Goal: Information Seeking & Learning: Learn about a topic

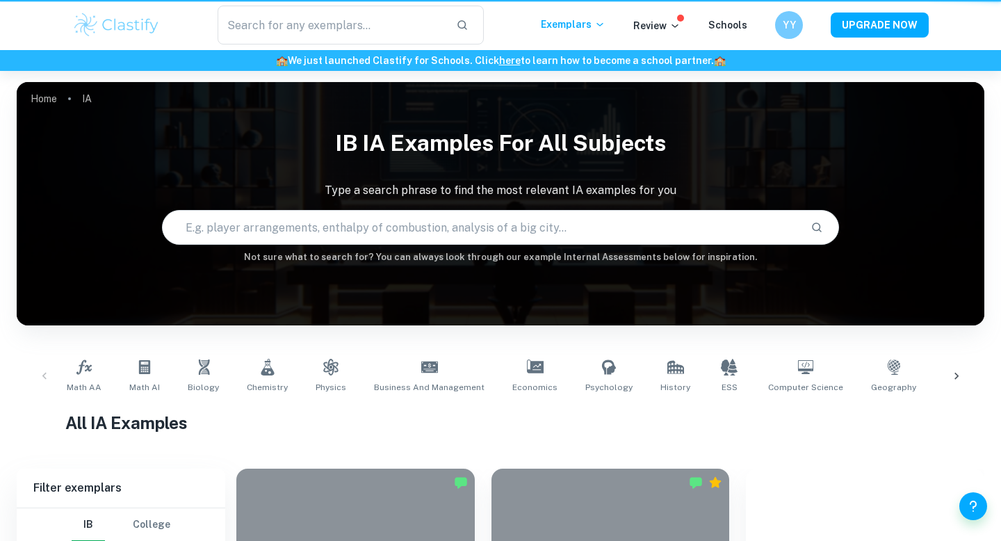
checkbox input "true"
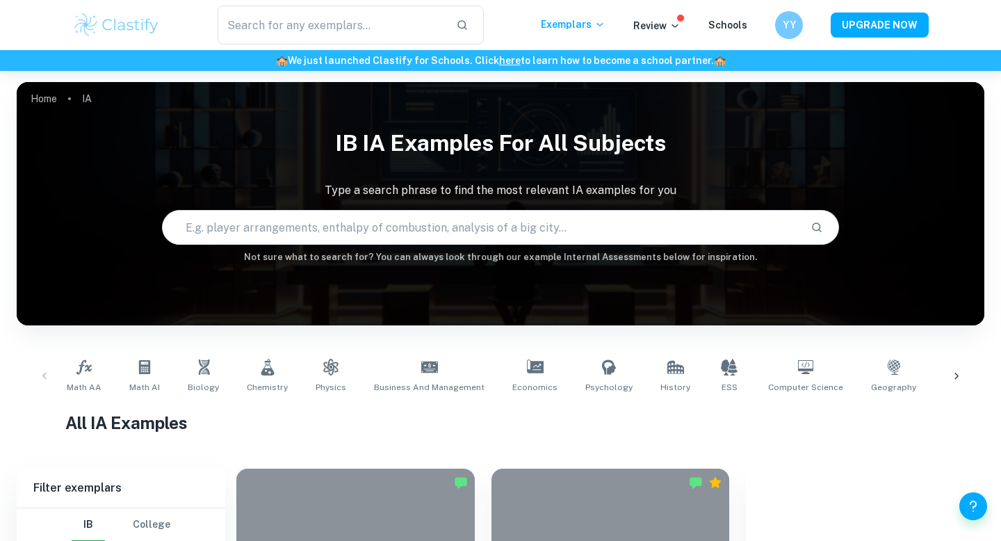
click at [284, 231] on input "text" at bounding box center [481, 227] width 637 height 39
type input "popcorn"
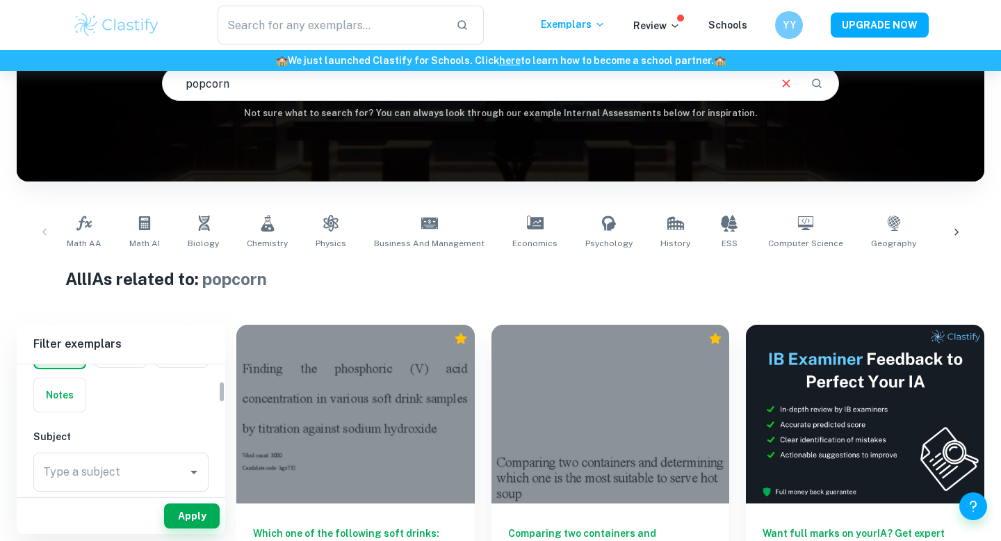
scroll to position [98, 0]
click at [88, 471] on input "Type a subject" at bounding box center [111, 469] width 142 height 26
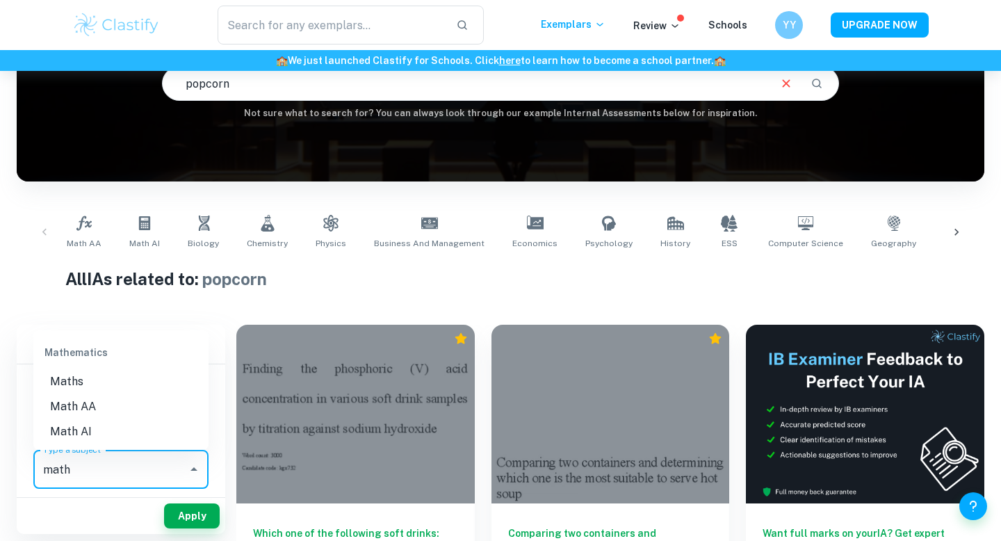
click at [87, 400] on li "Math AA" at bounding box center [120, 406] width 175 height 25
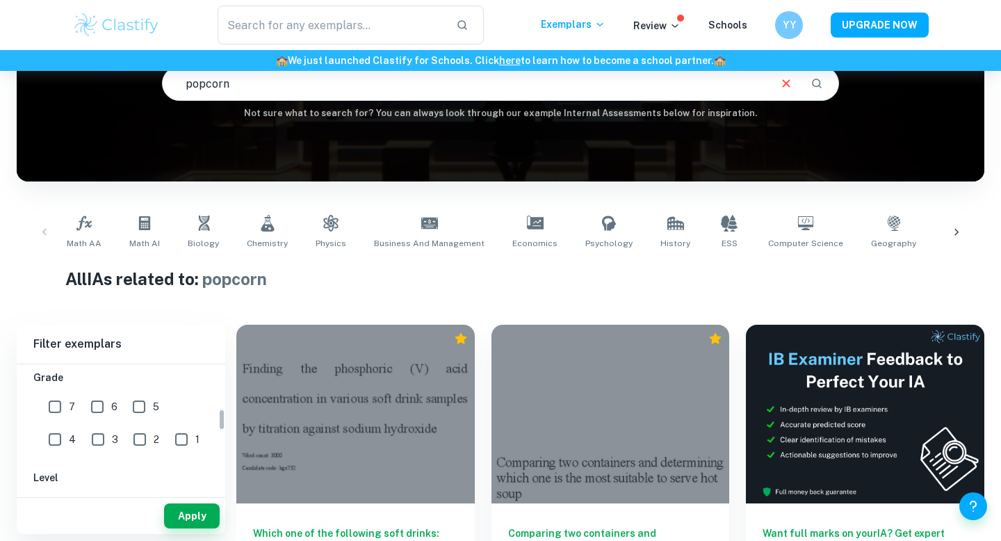
scroll to position [259, 0]
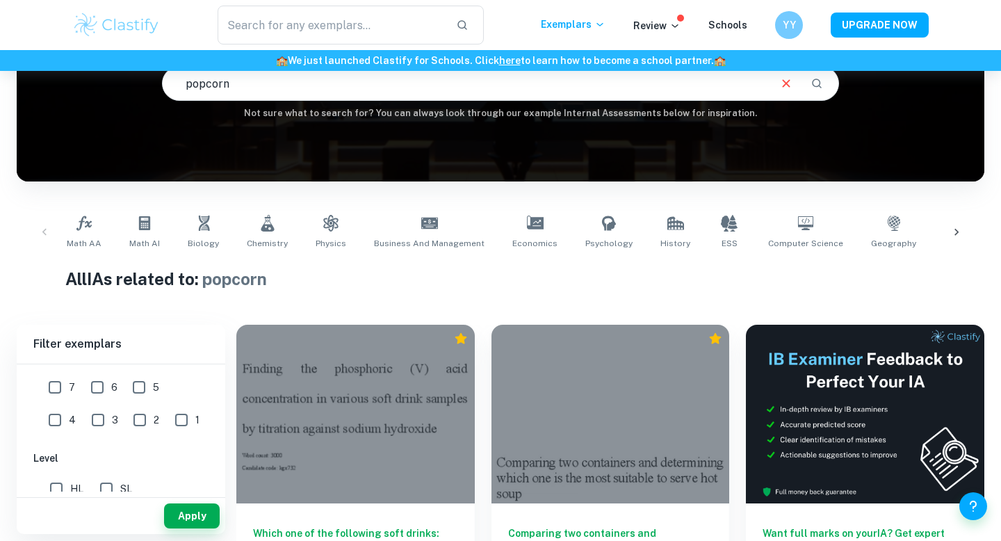
type input "Math AA"
click at [58, 400] on input "7" at bounding box center [55, 387] width 28 height 28
checkbox input "true"
click at [69, 486] on input "HL" at bounding box center [56, 489] width 28 height 28
checkbox input "true"
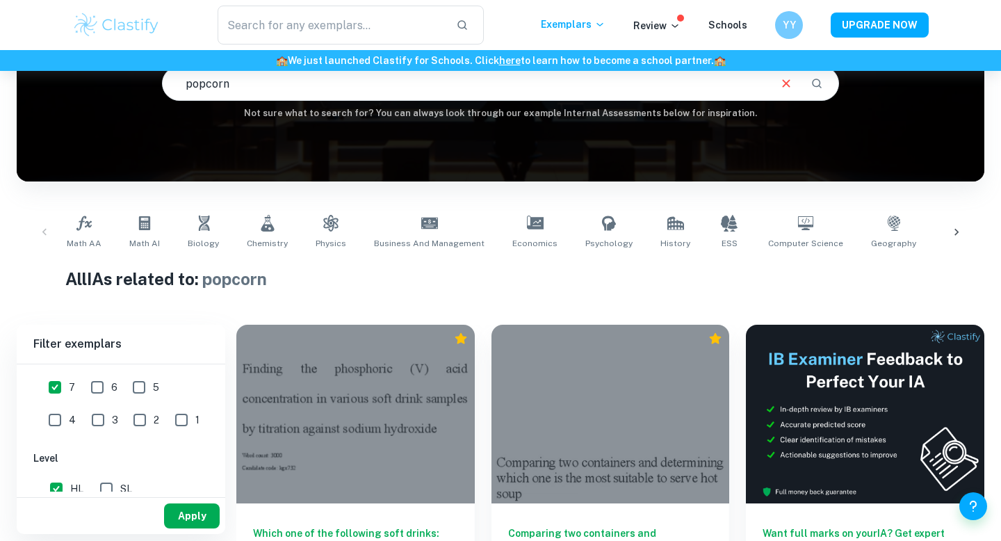
click at [185, 511] on button "Apply" at bounding box center [192, 515] width 56 height 25
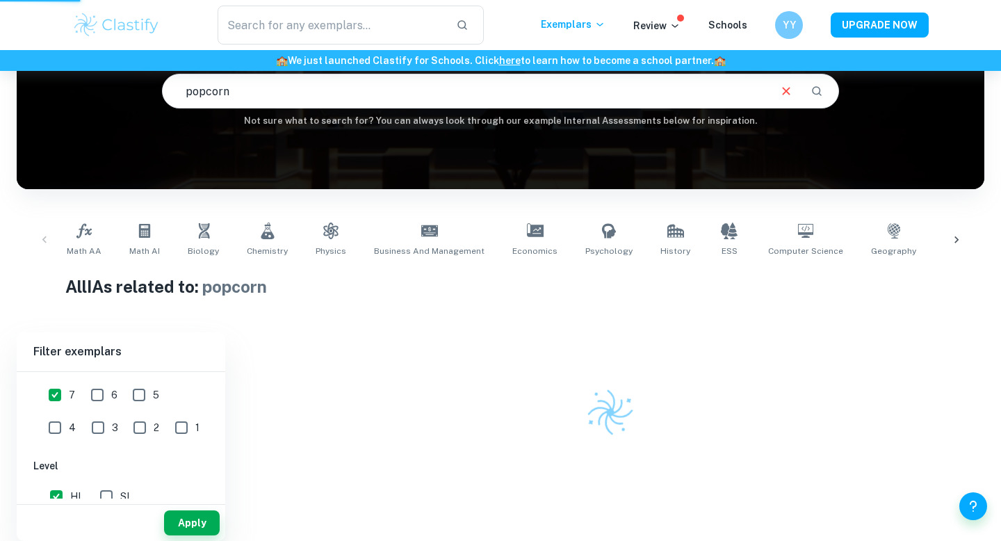
scroll to position [136, 0]
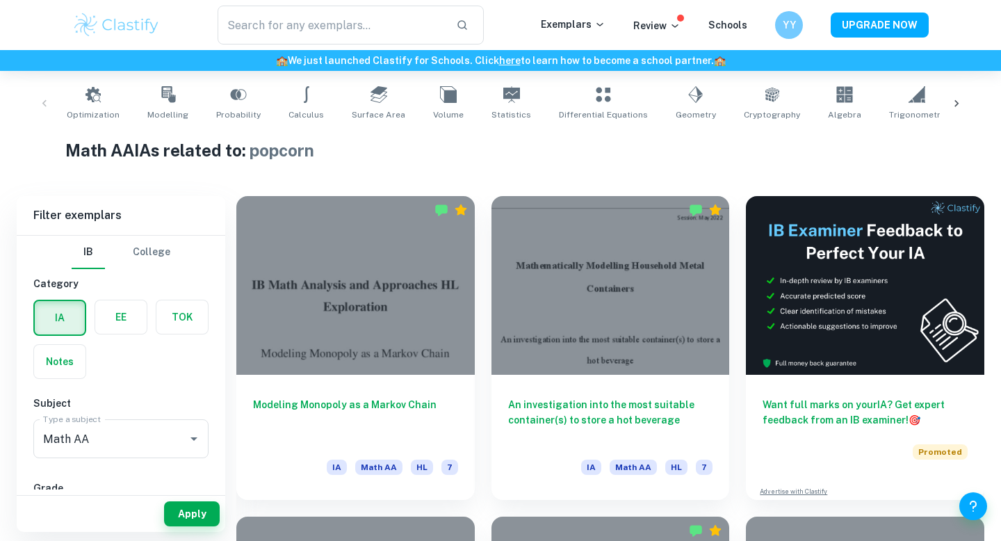
scroll to position [270, 0]
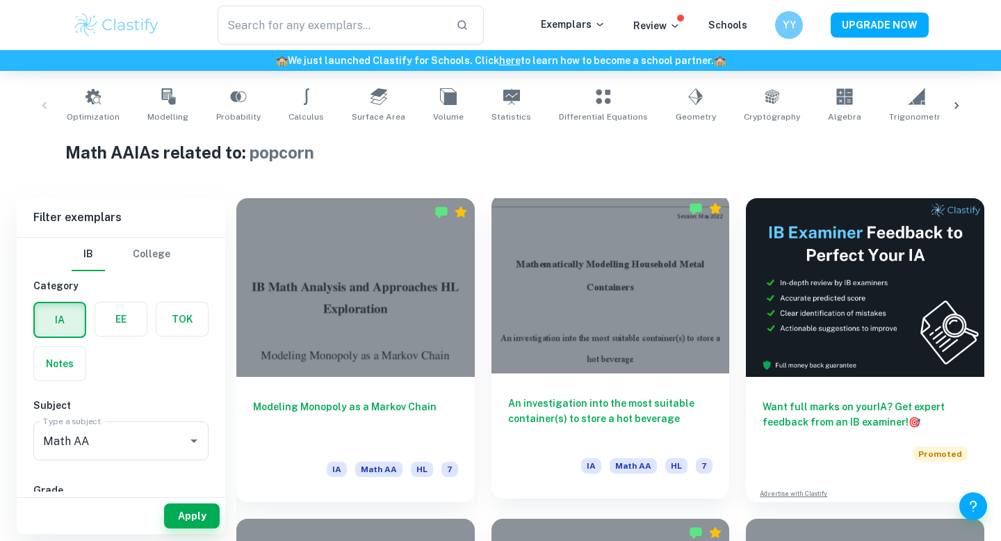
click at [514, 375] on div "An investigation into the most suitable container(s) to store a hot beverage IA…" at bounding box center [610, 435] width 238 height 125
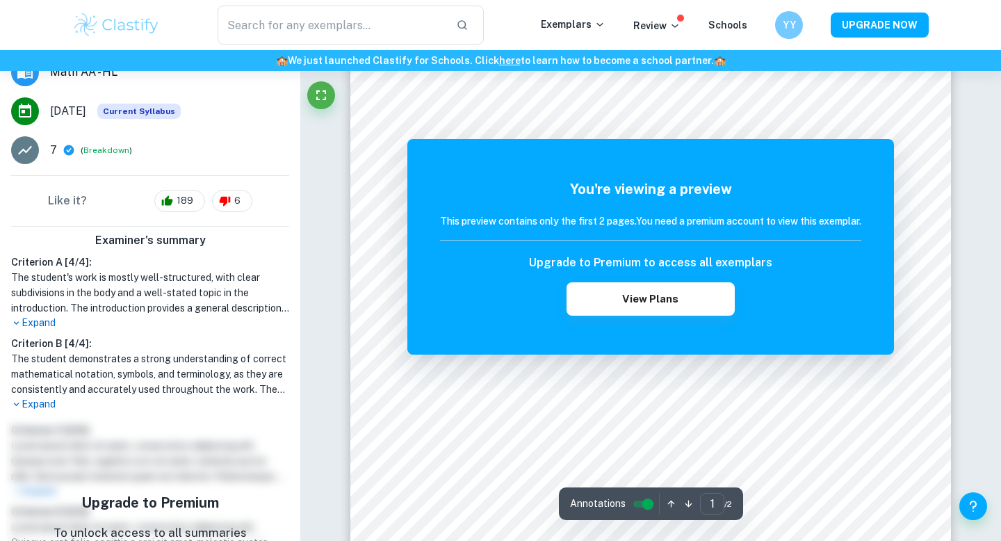
scroll to position [225, 0]
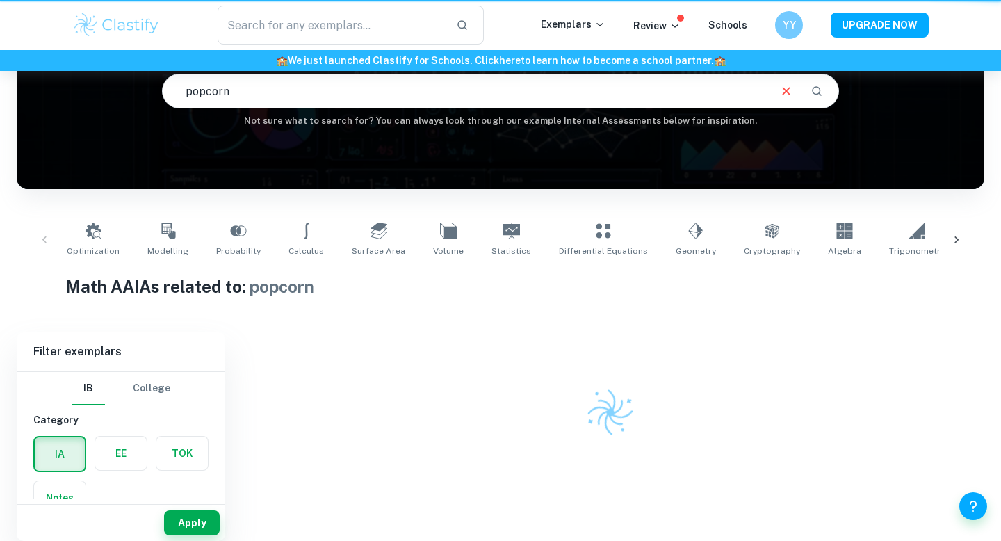
scroll to position [136, 0]
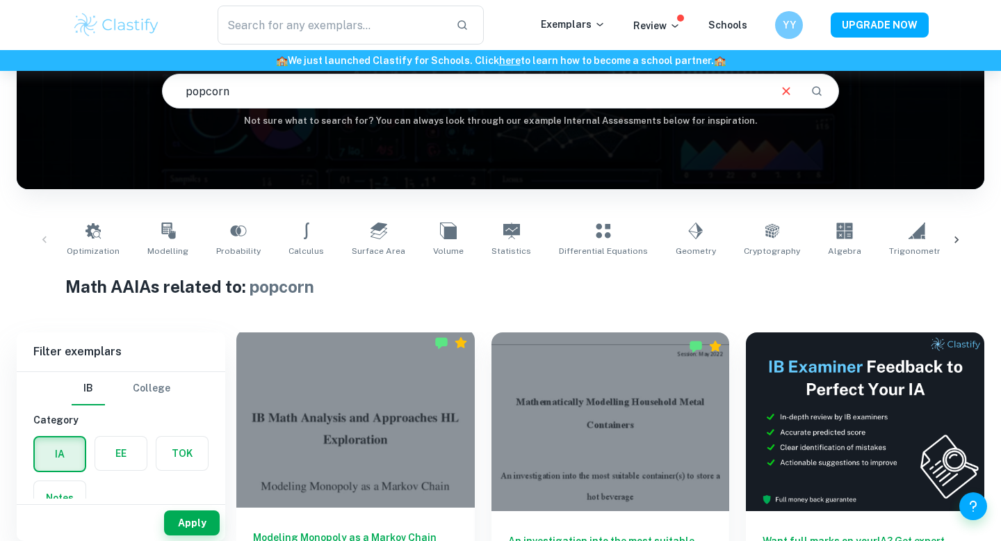
click at [385, 451] on div at bounding box center [355, 418] width 238 height 179
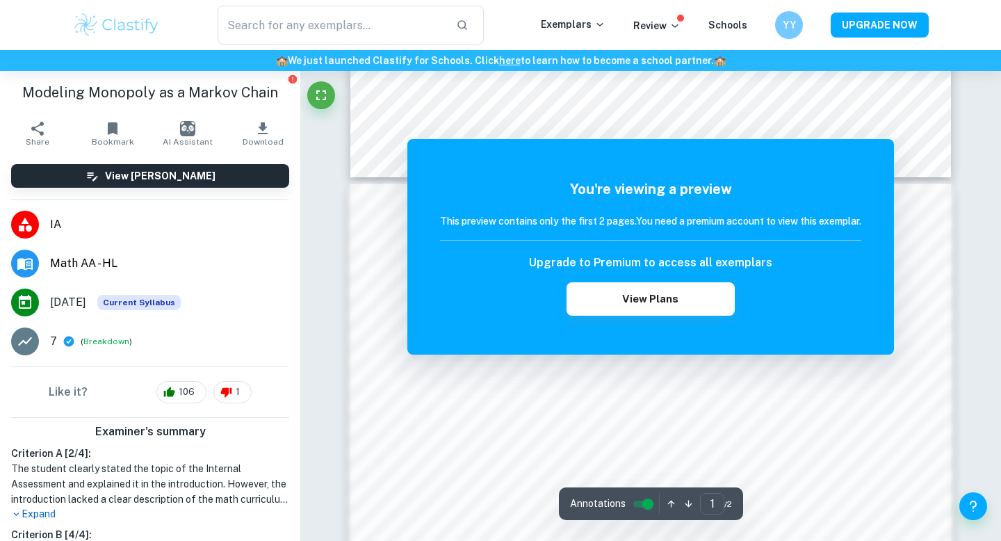
scroll to position [704, 0]
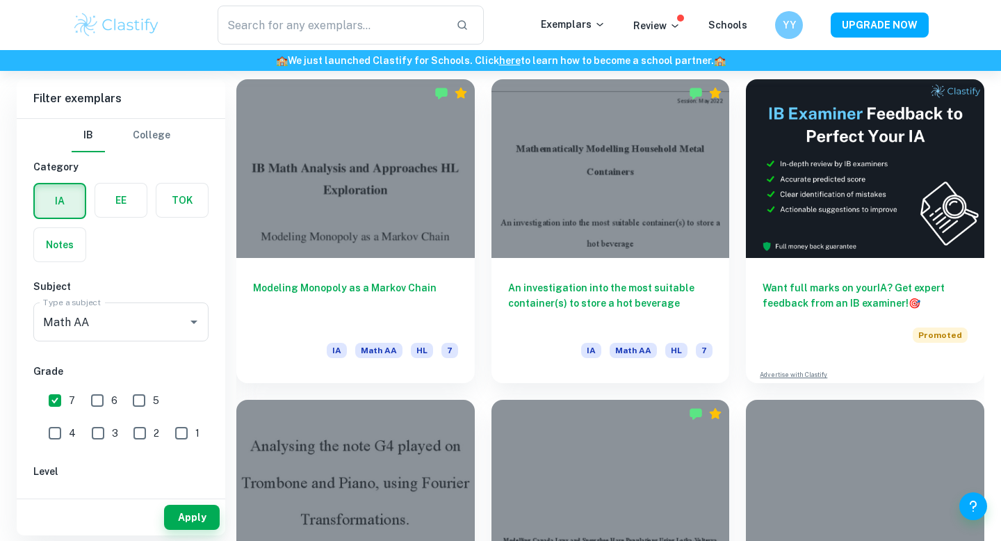
scroll to position [660, 0]
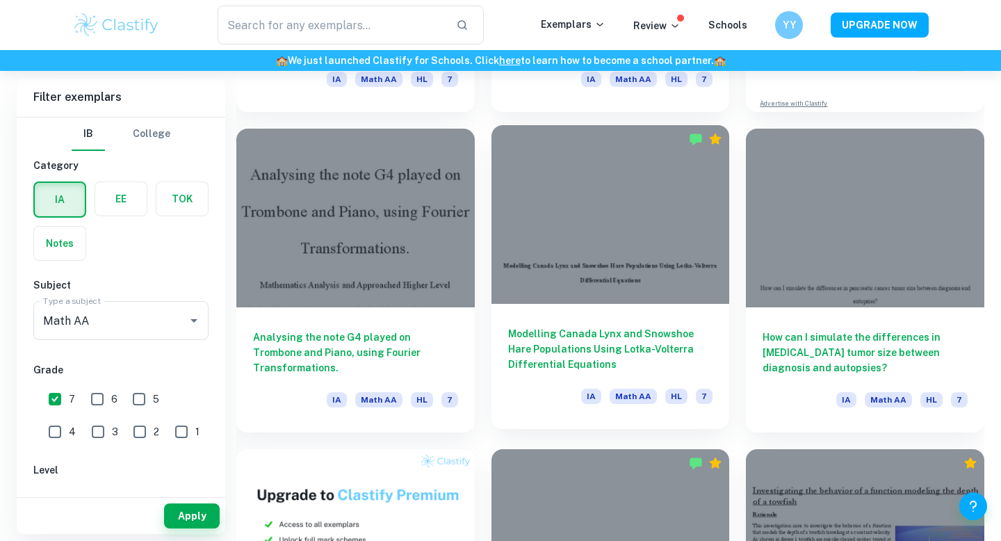
click at [547, 382] on div "Modelling Canada Lynx and Snowshoe Hare Populations Using Lotka-Volterra Differ…" at bounding box center [610, 366] width 238 height 125
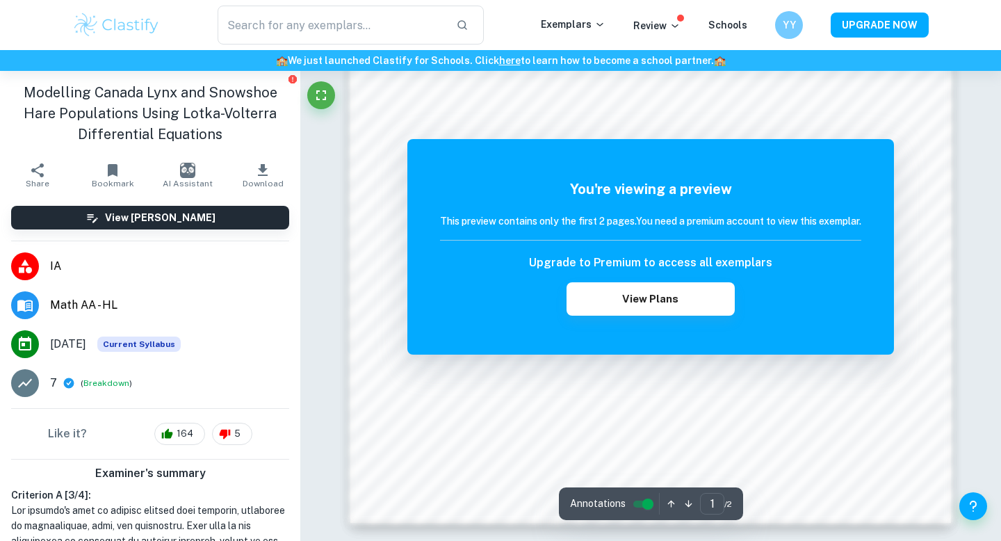
scroll to position [1201, 0]
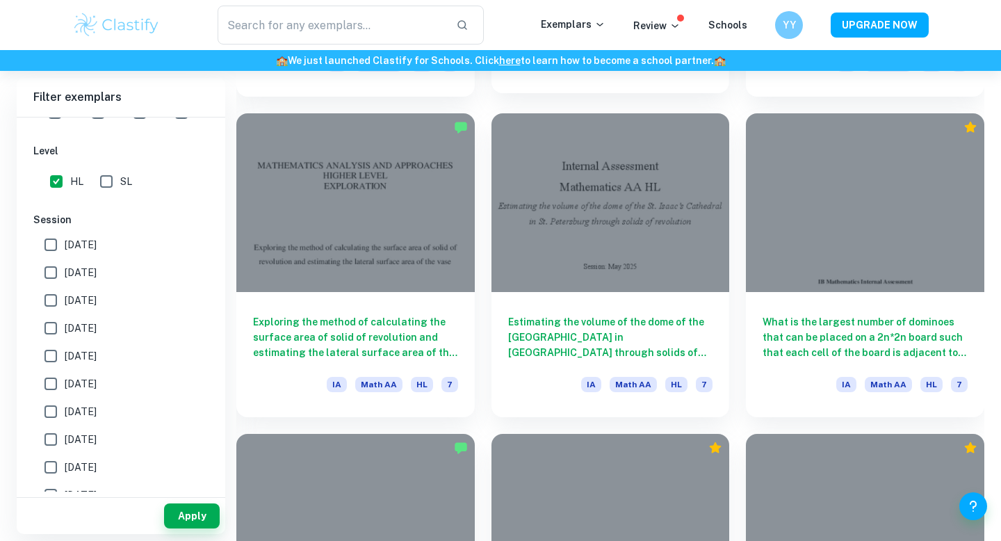
scroll to position [1658, 0]
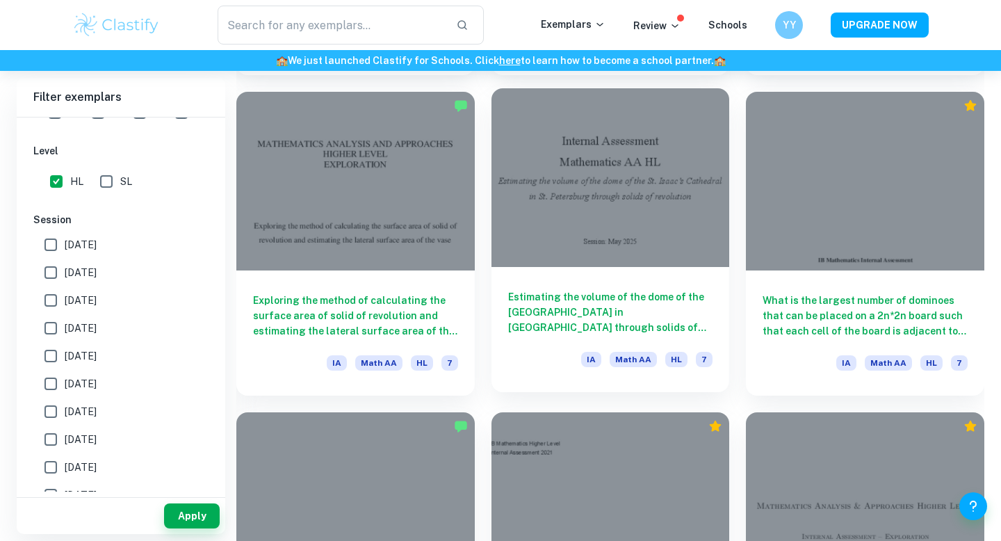
click at [580, 279] on div "Estimating the volume of the dome of the [GEOGRAPHIC_DATA] in [GEOGRAPHIC_DATA]…" at bounding box center [610, 329] width 238 height 125
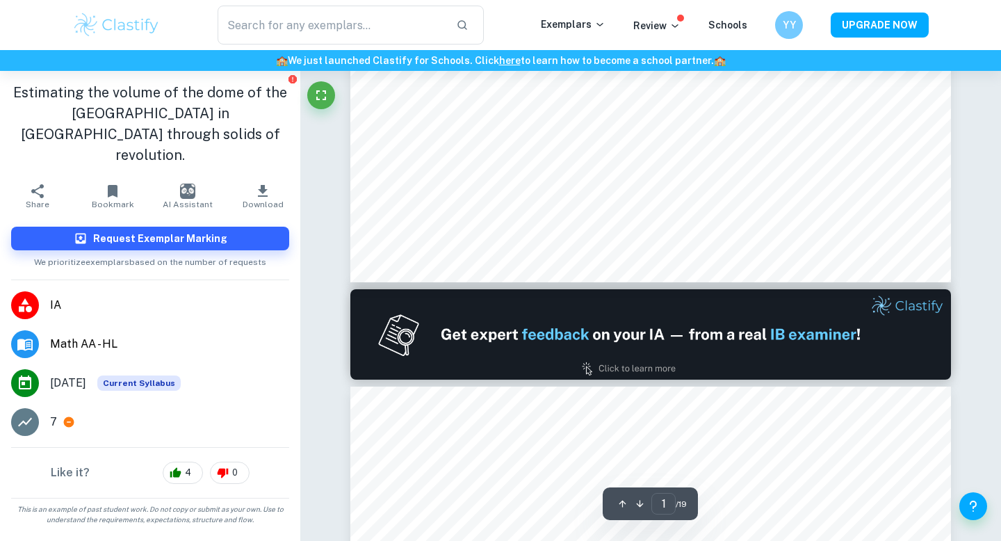
type input "2"
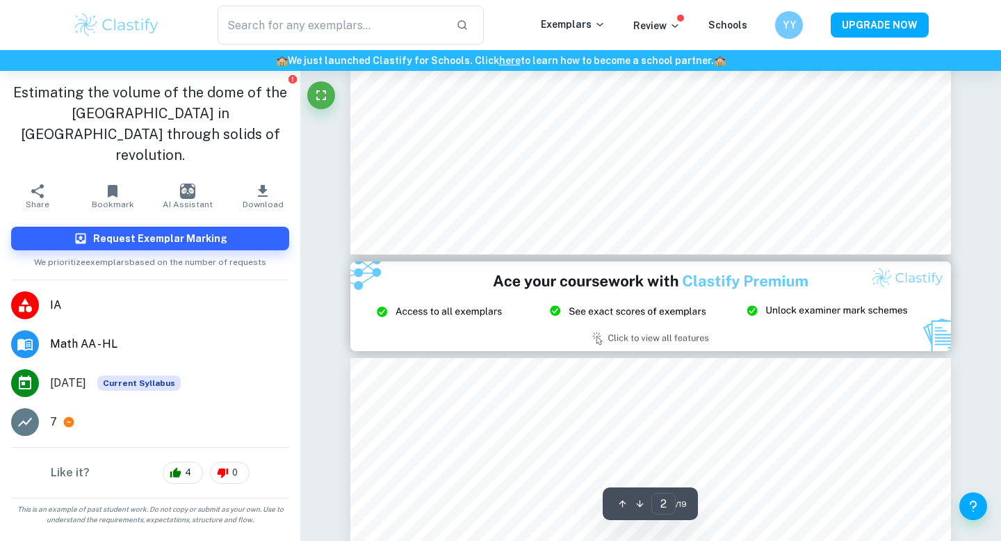
scroll to position [1644, 0]
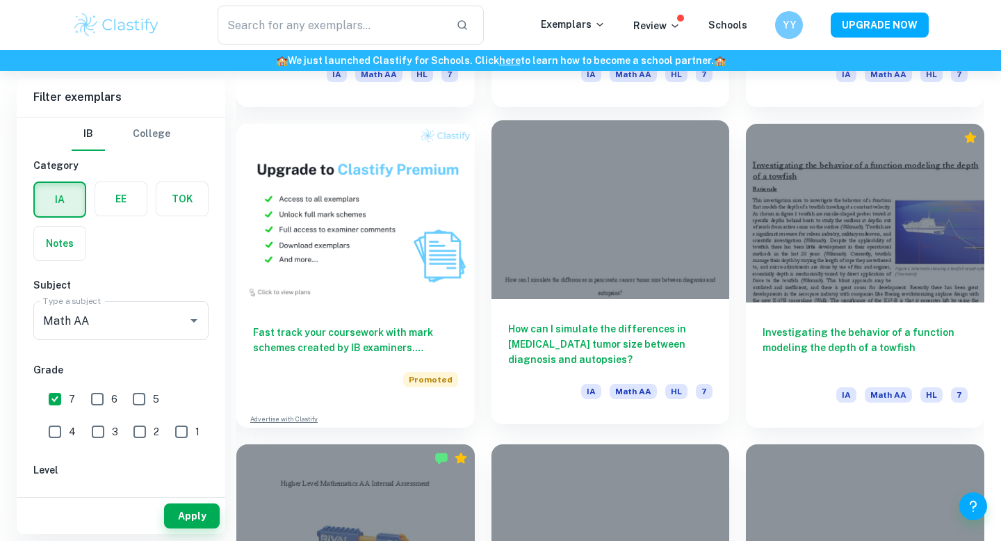
scroll to position [1002, 0]
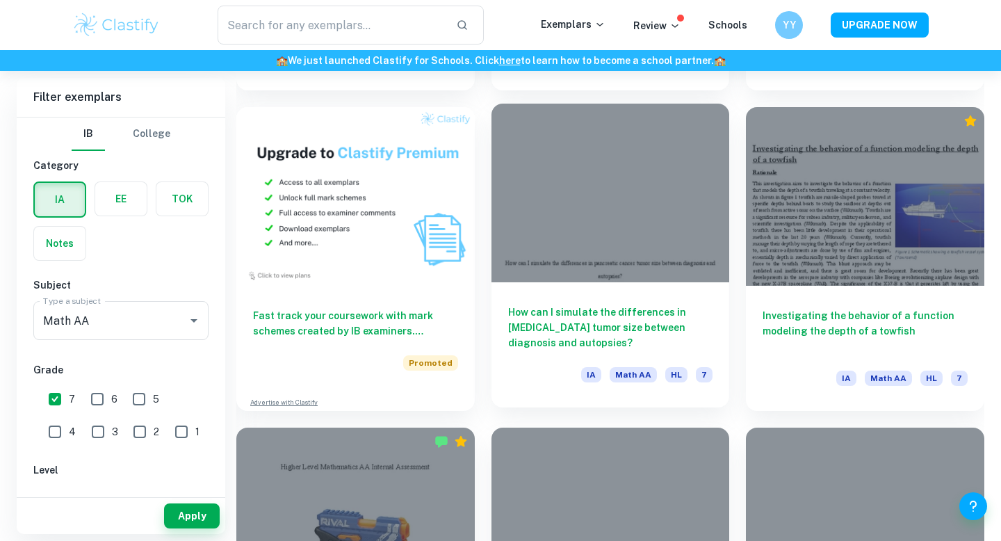
click at [654, 291] on div "How can I simulate the differences in [MEDICAL_DATA] tumor size between diagnos…" at bounding box center [610, 344] width 238 height 125
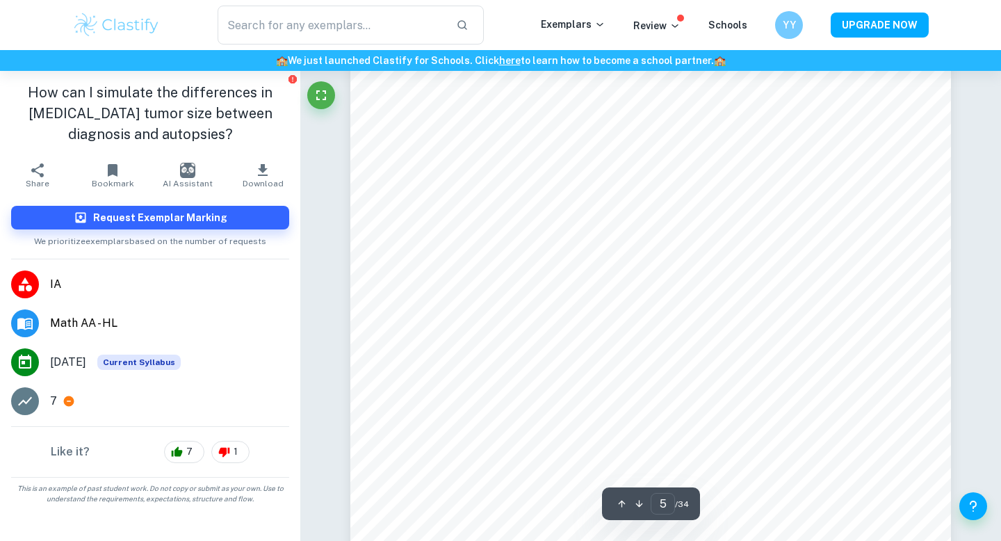
scroll to position [4013, 0]
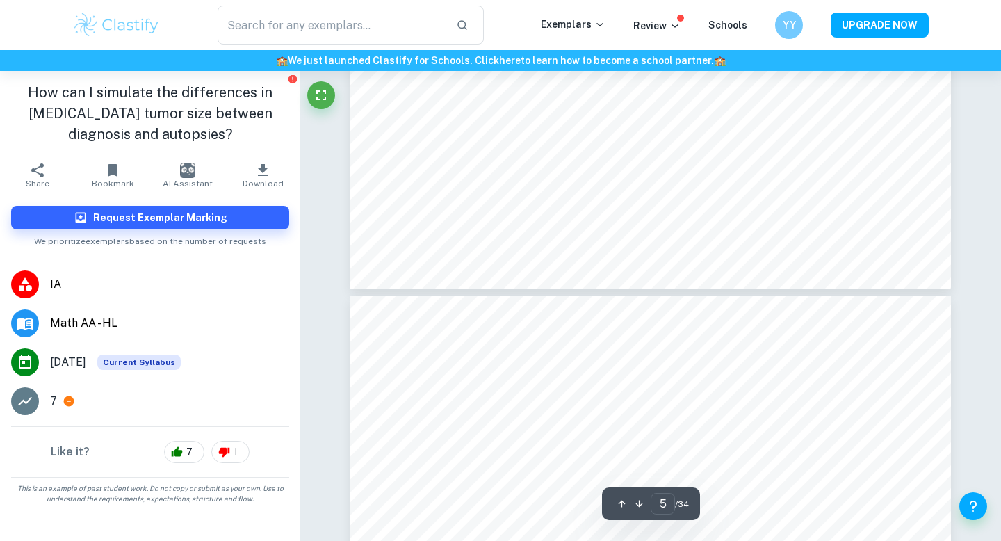
type input "6"
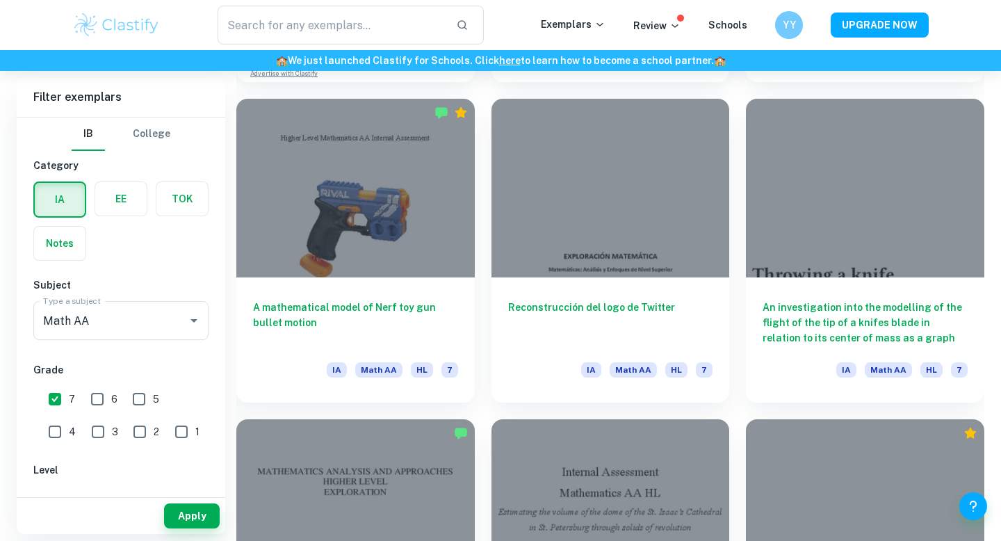
scroll to position [1352, 0]
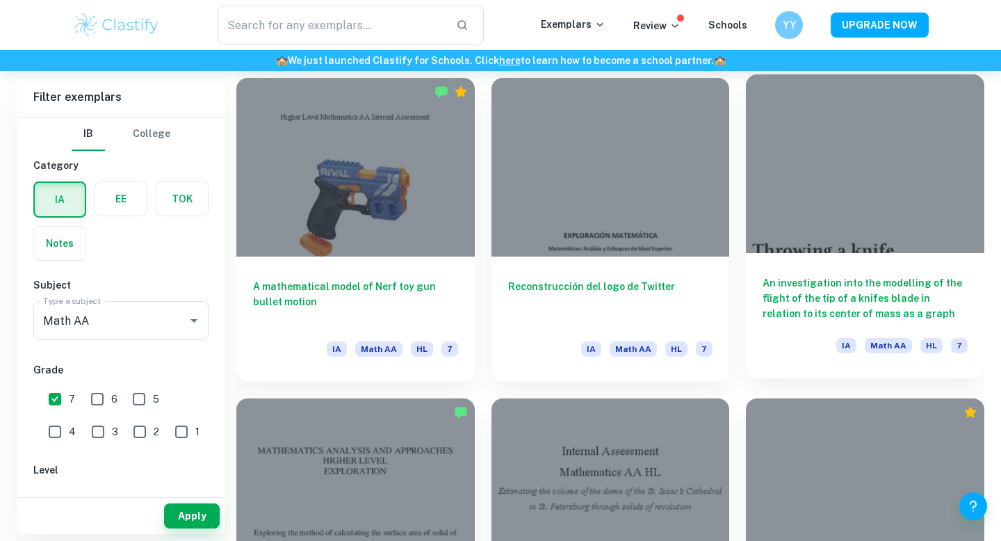
click at [883, 291] on h6 "An investigation into the modelling of the flight of the tip of a knifes blade …" at bounding box center [865, 298] width 205 height 46
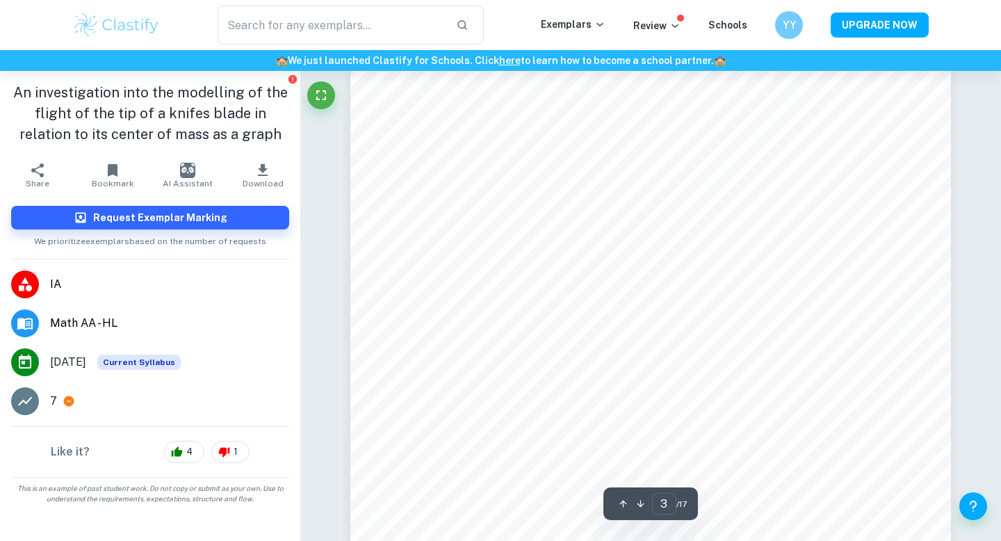
scroll to position [1945, 0]
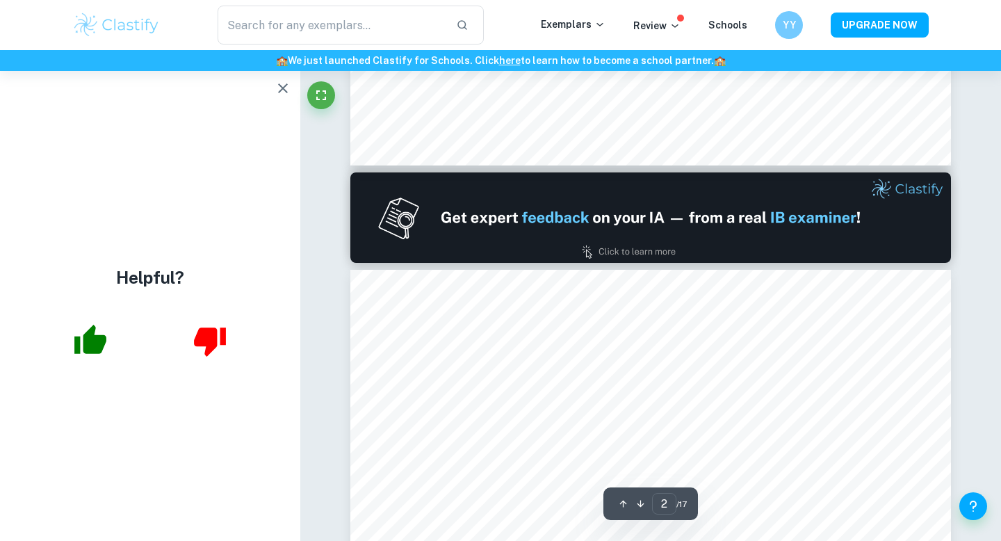
type input "1"
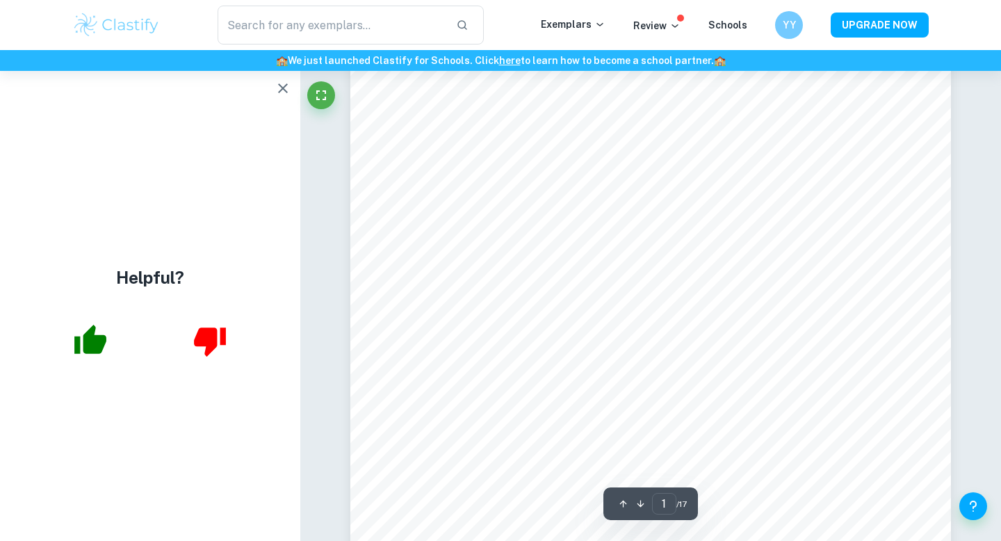
scroll to position [311, 0]
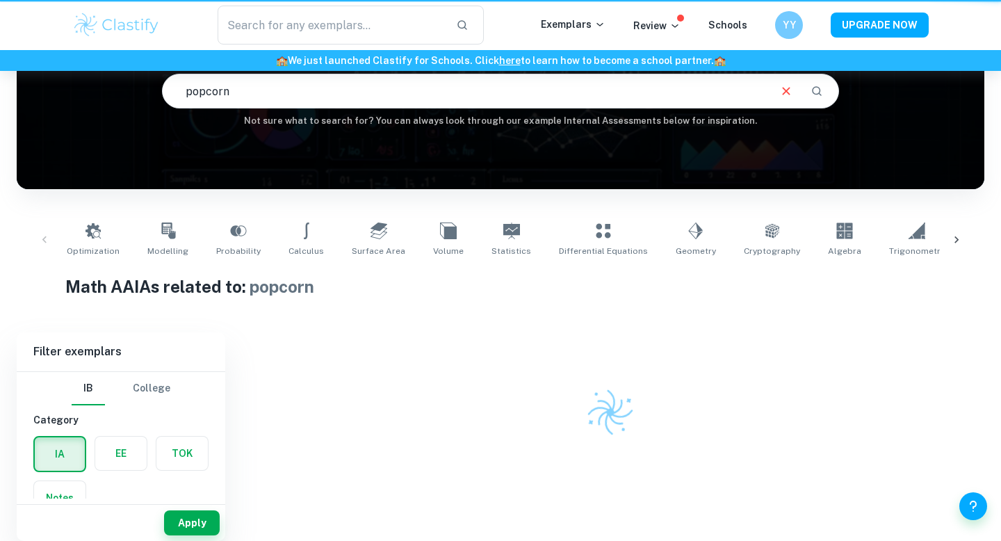
scroll to position [136, 0]
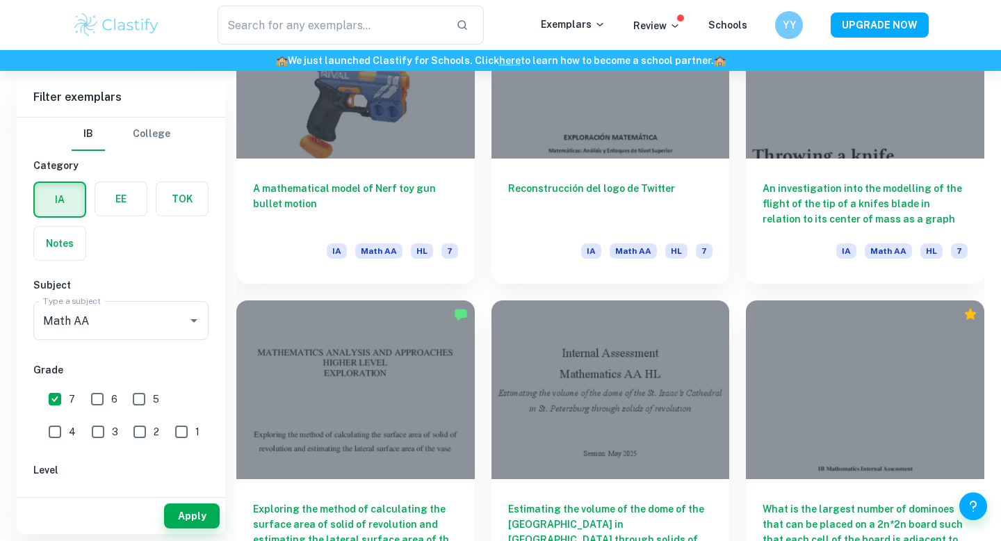
scroll to position [1584, 0]
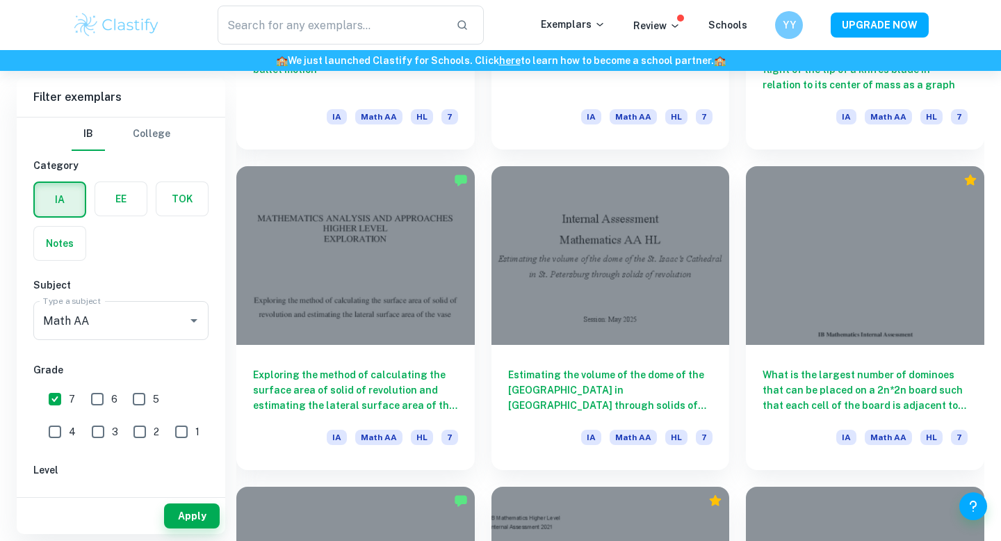
click at [406, 391] on h6 "Exploring the method of calculating the surface area of solid of revolution and…" at bounding box center [355, 390] width 205 height 46
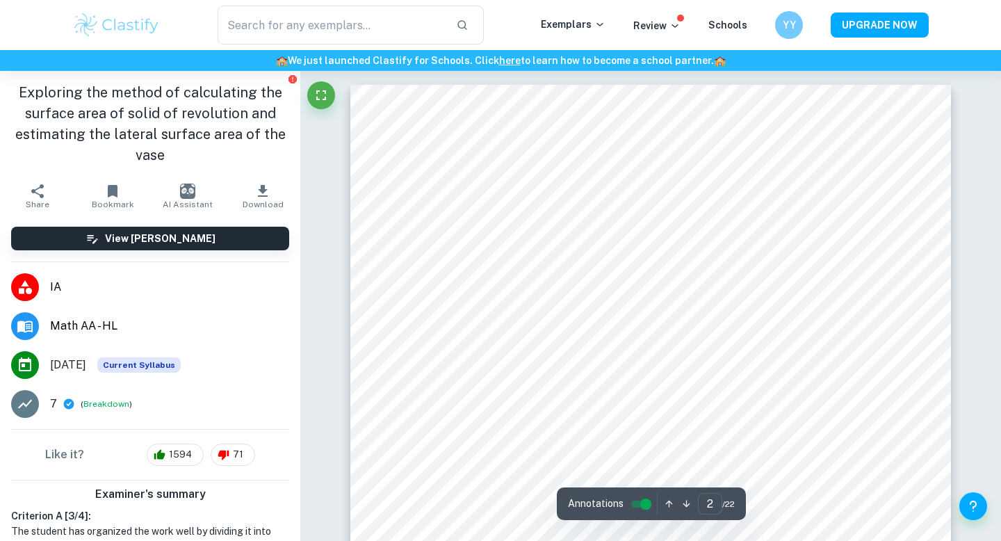
type input "2"
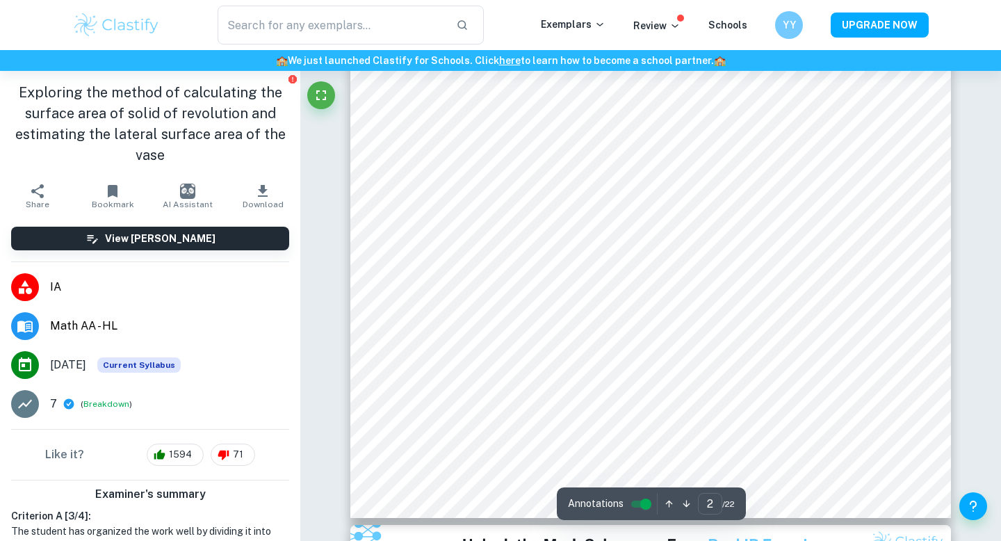
scroll to position [1535, 0]
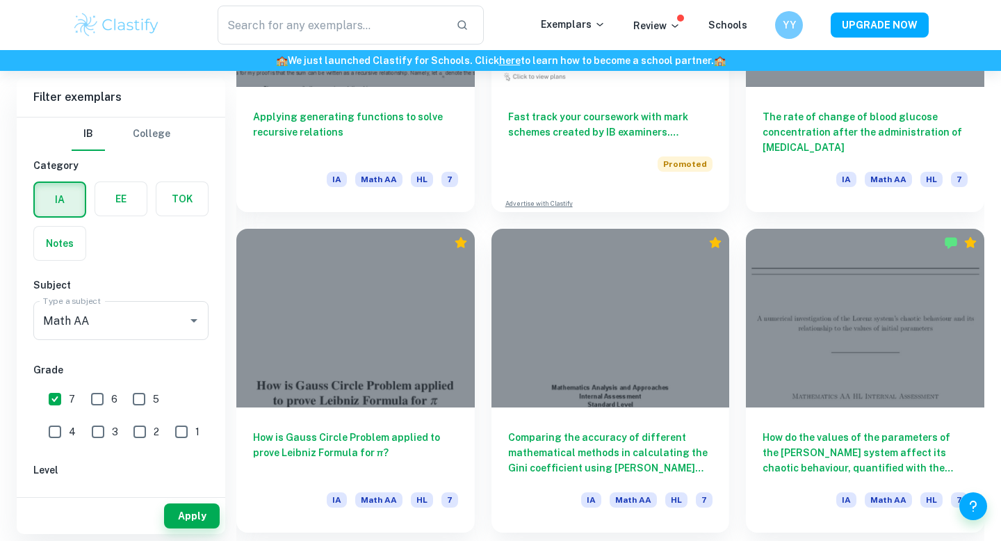
scroll to position [2802, 0]
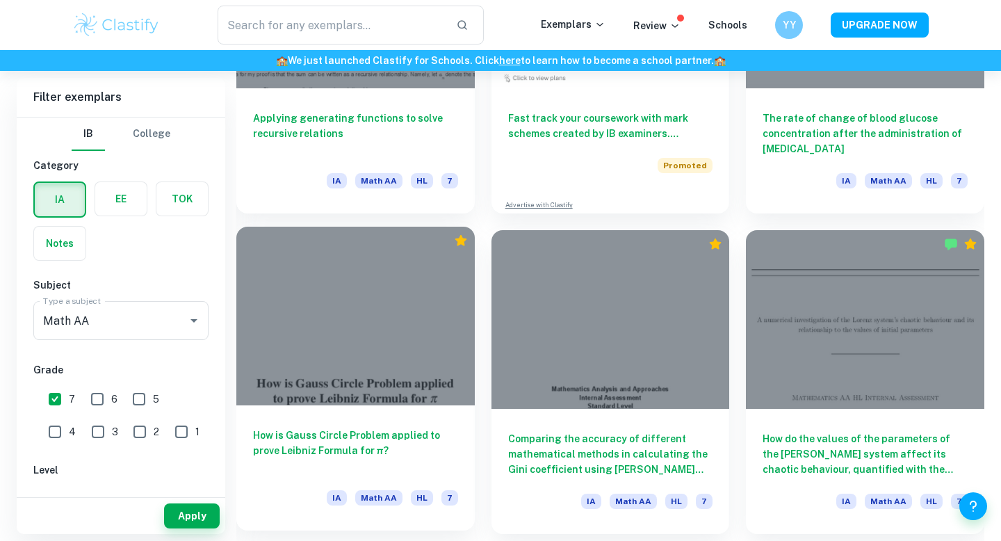
click at [359, 299] on div at bounding box center [355, 316] width 238 height 179
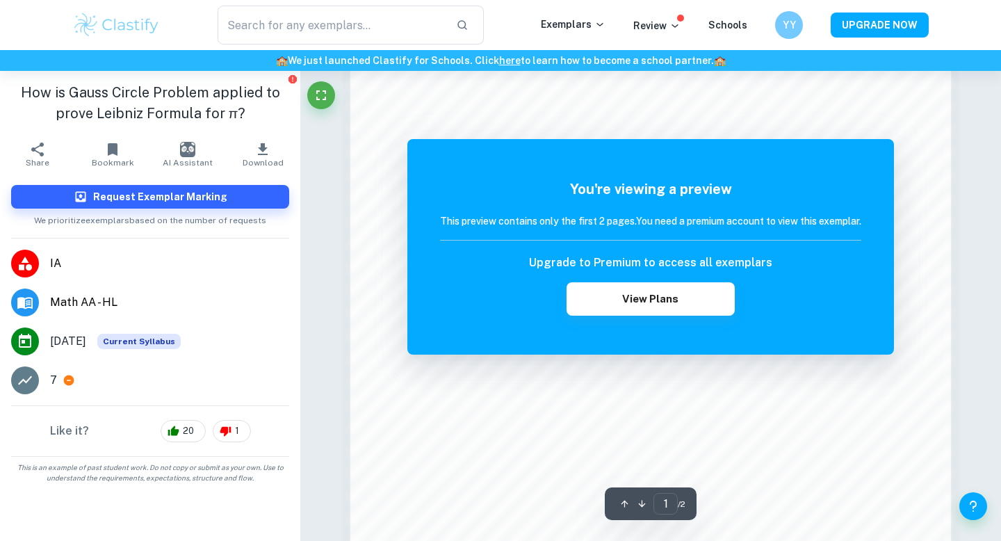
scroll to position [1344, 0]
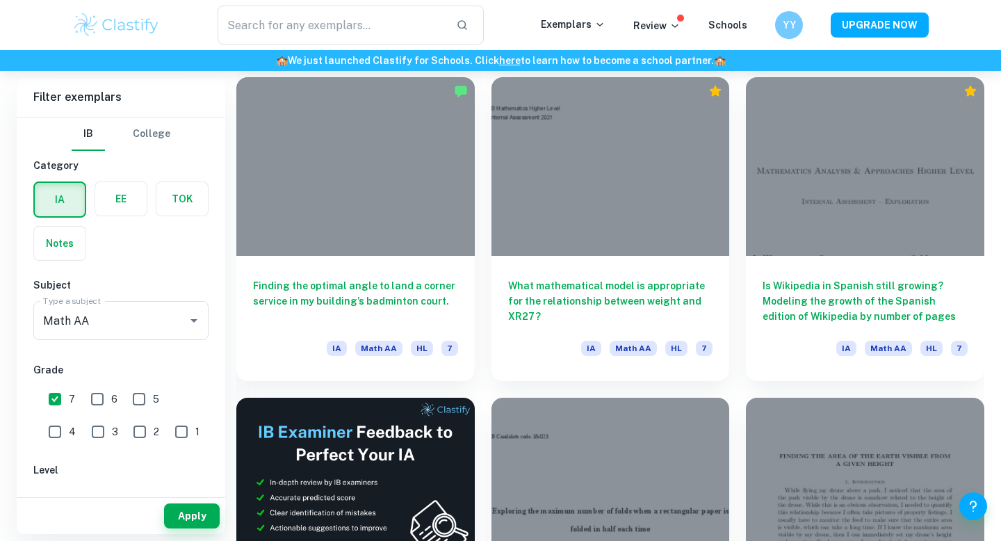
scroll to position [1994, 0]
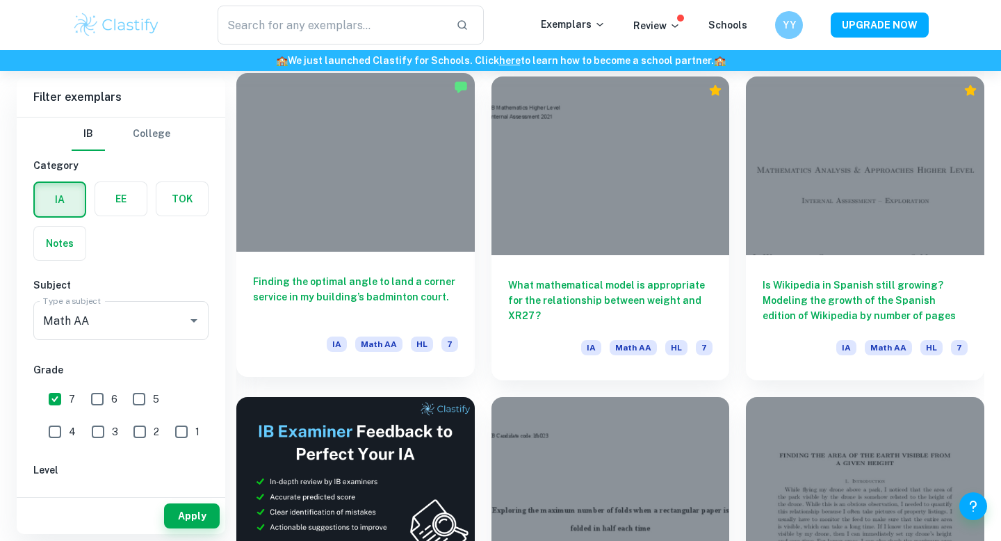
click at [358, 264] on div "Finding the optimal angle to land a corner service in my building’s badminton c…" at bounding box center [355, 314] width 238 height 125
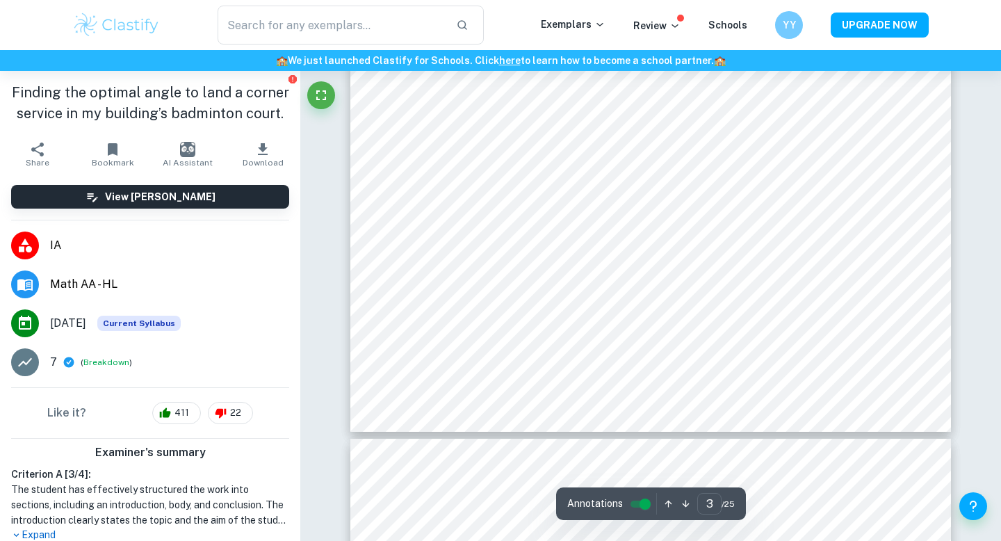
type input "4"
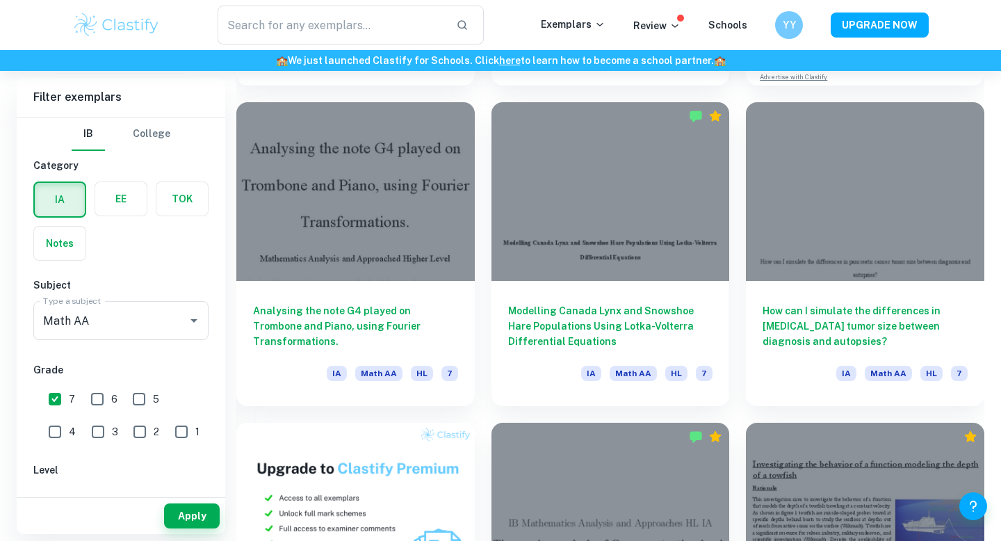
scroll to position [683, 0]
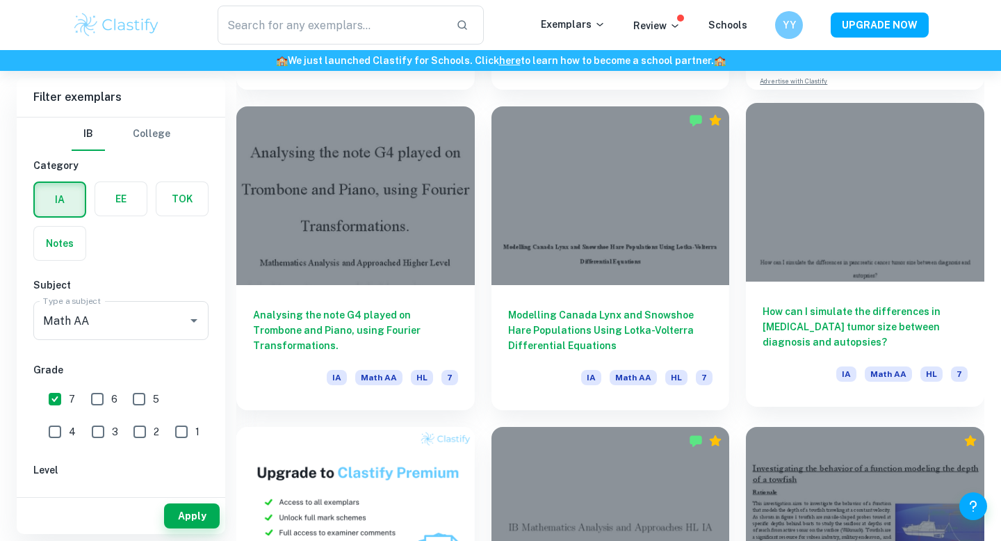
click at [893, 211] on div at bounding box center [865, 192] width 238 height 179
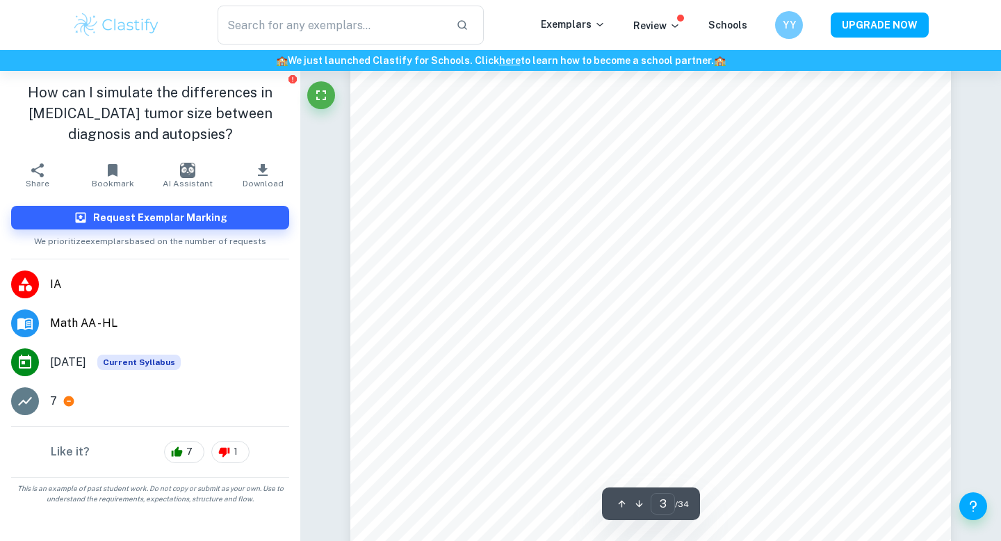
type input "3"
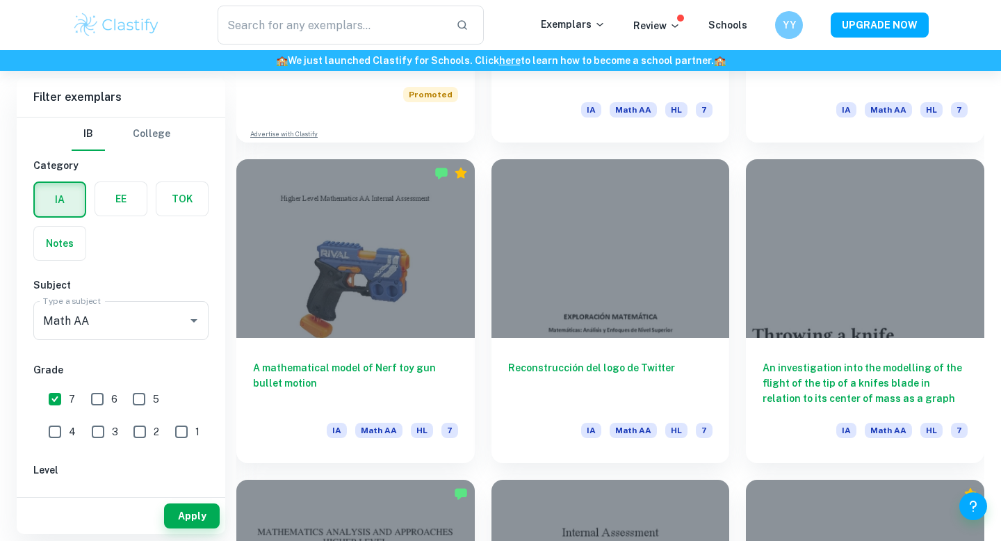
scroll to position [1266, 0]
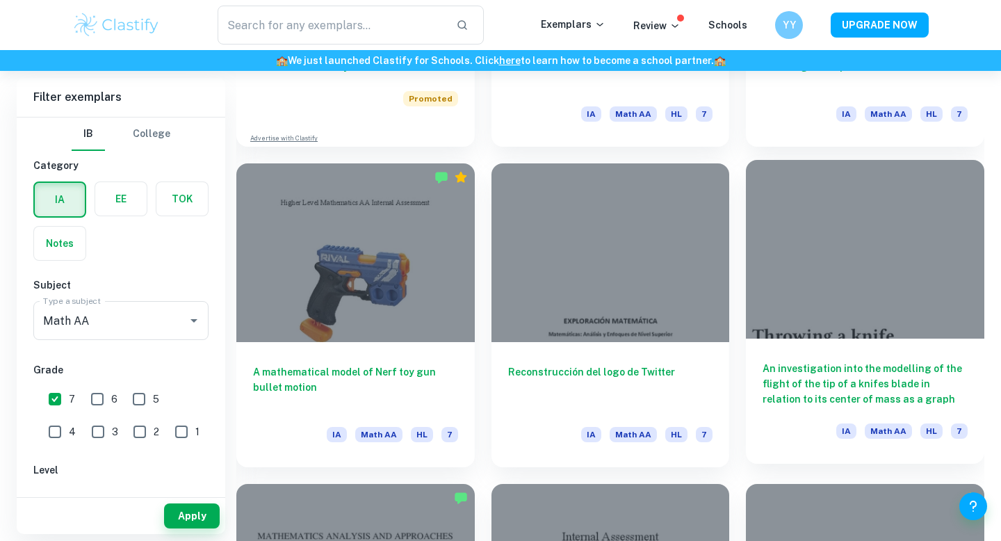
click at [942, 368] on h6 "An investigation into the modelling of the flight of the tip of a knifes blade …" at bounding box center [865, 384] width 205 height 46
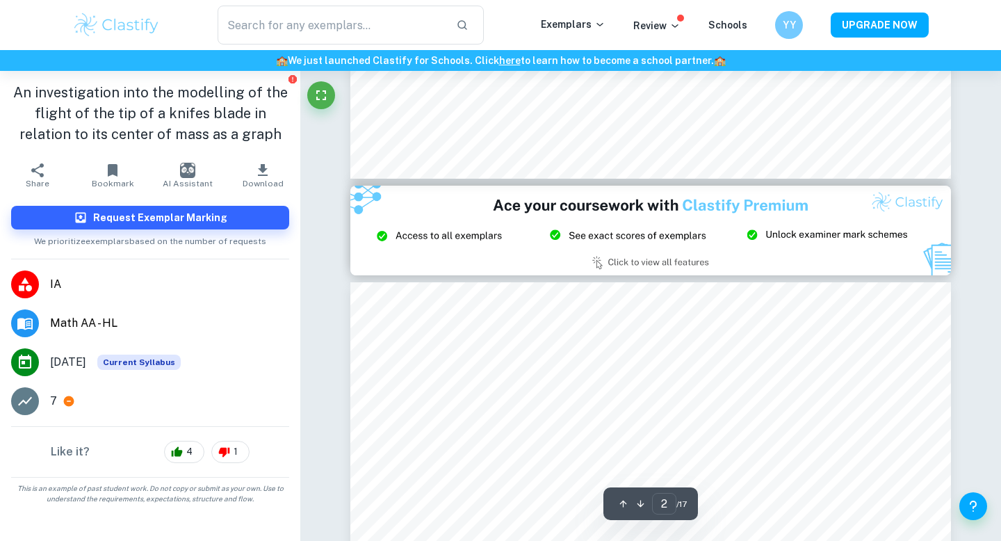
type input "3"
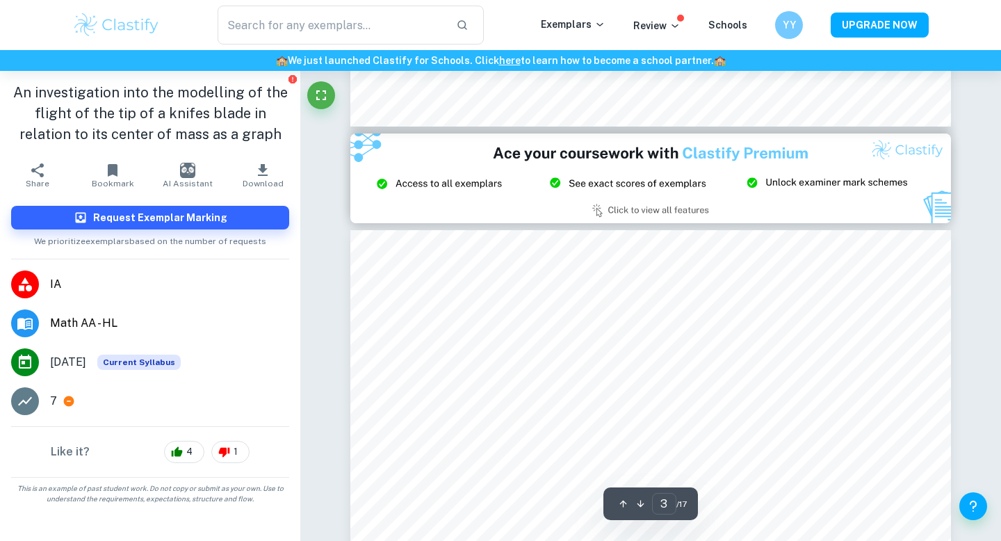
scroll to position [2096, 0]
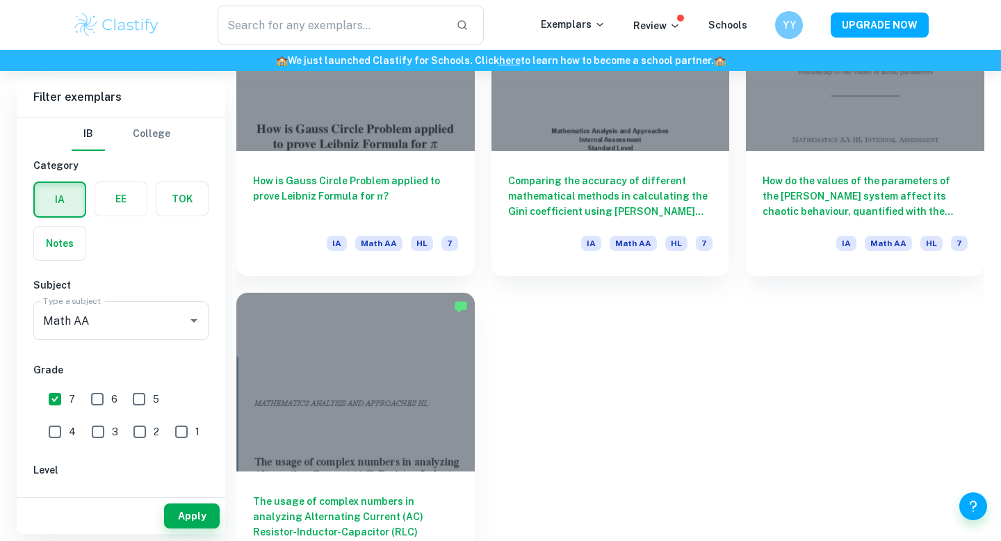
scroll to position [3115, 0]
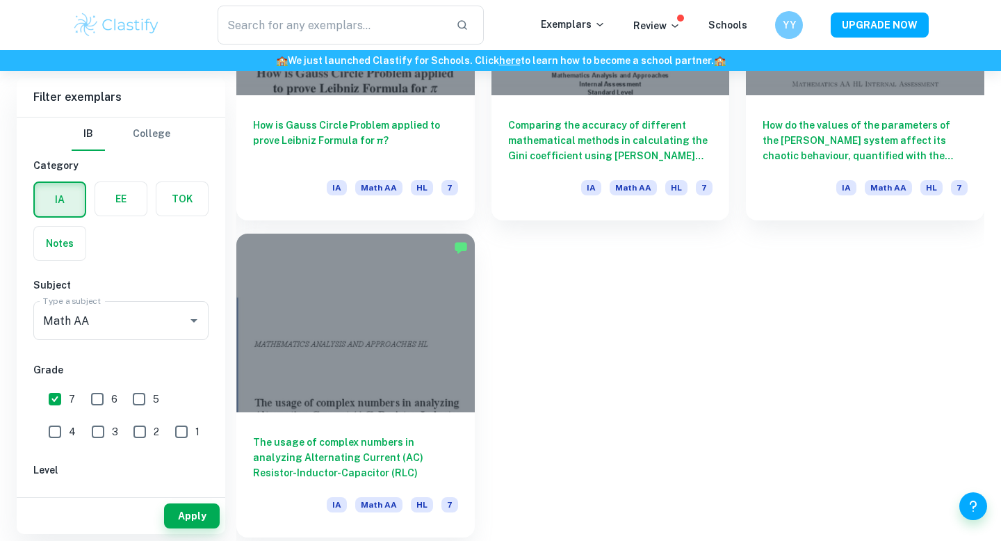
click at [437, 372] on div at bounding box center [355, 323] width 238 height 179
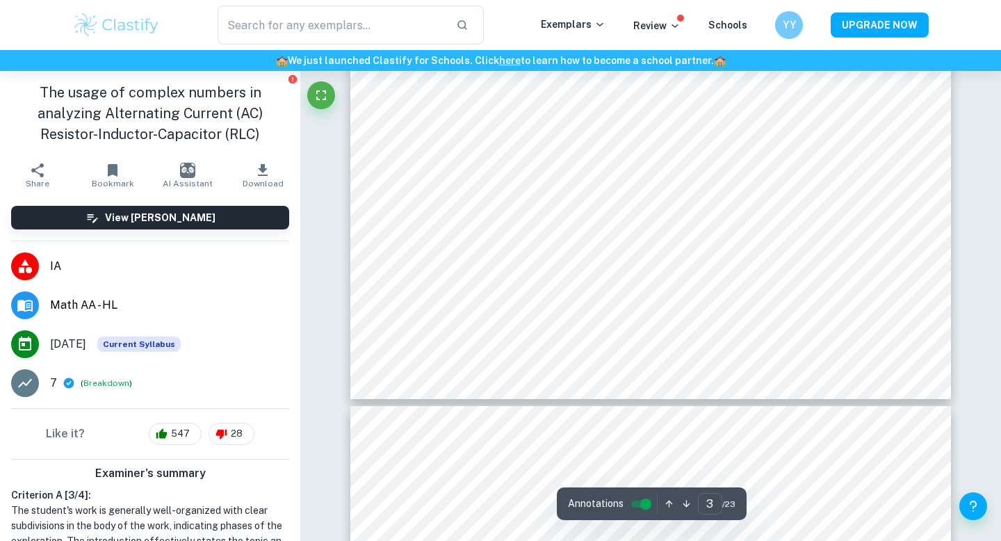
type input "4"
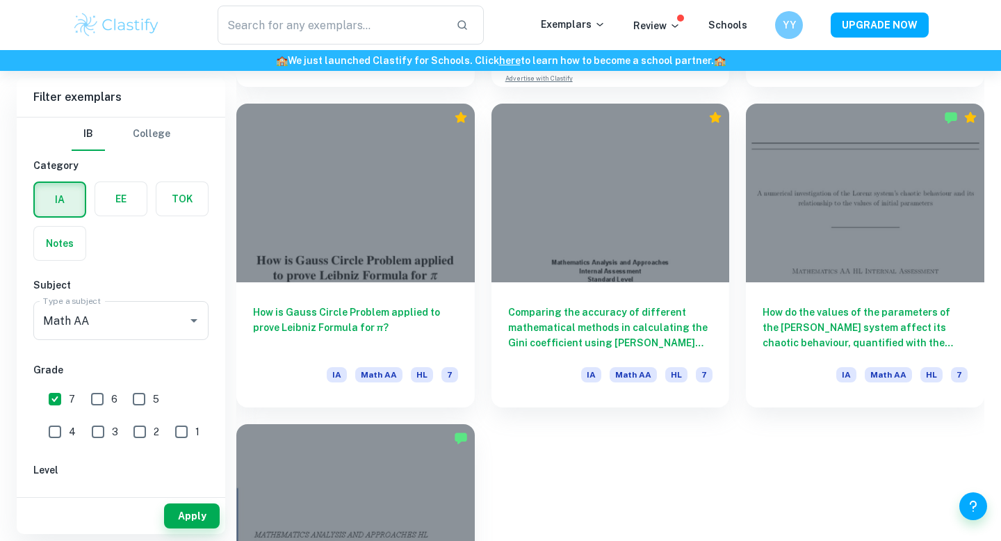
scroll to position [2929, 0]
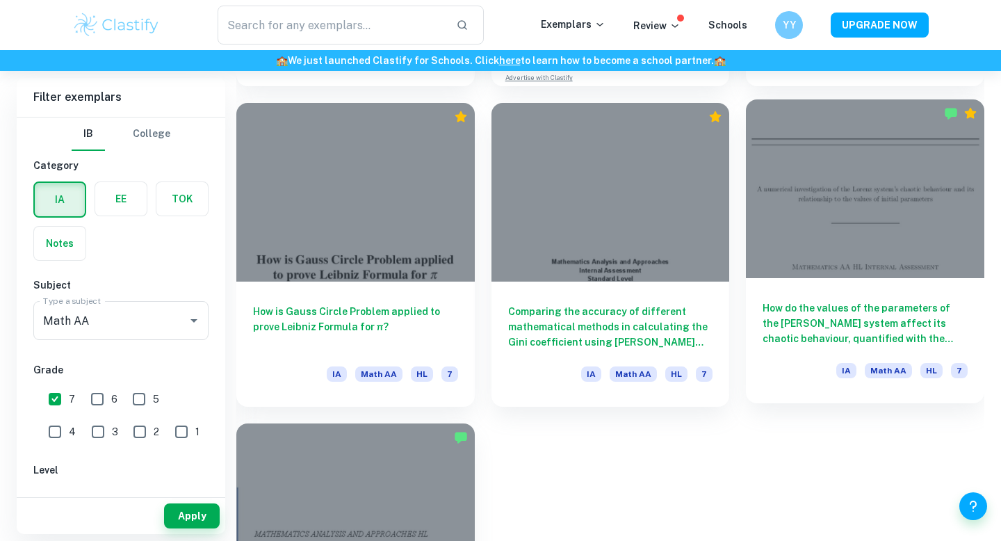
click at [863, 282] on div "How do the values of the parameters of the [PERSON_NAME] system affect its chao…" at bounding box center [865, 340] width 238 height 125
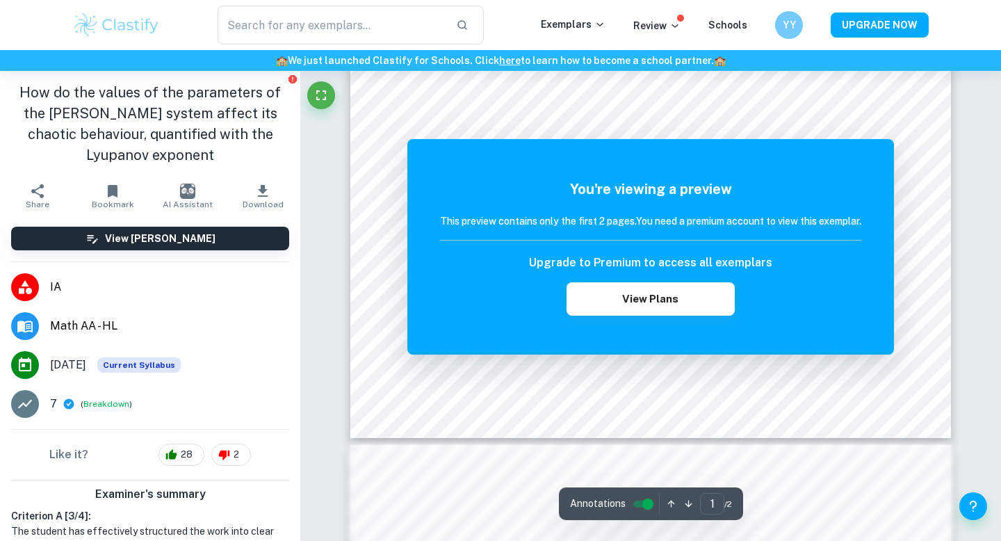
scroll to position [960, 0]
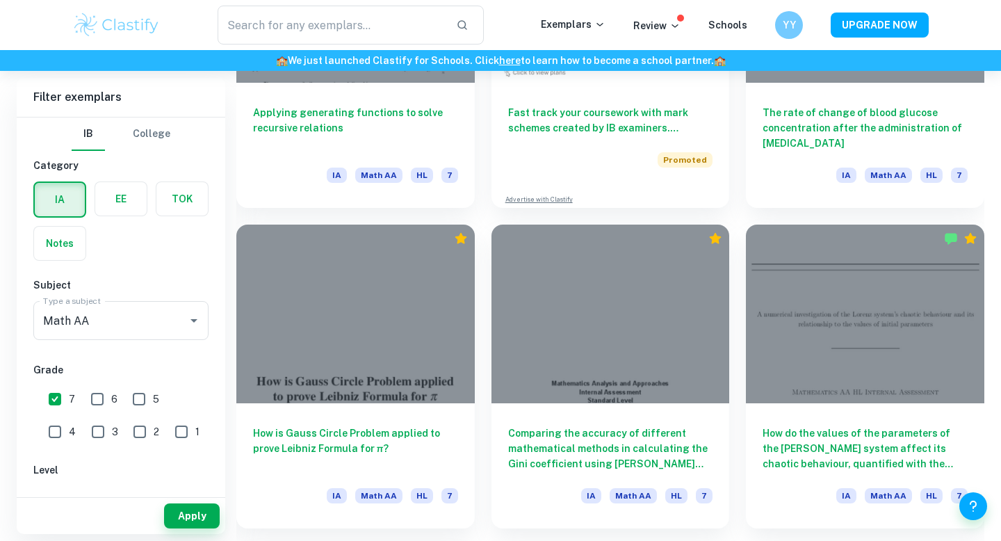
scroll to position [2806, 0]
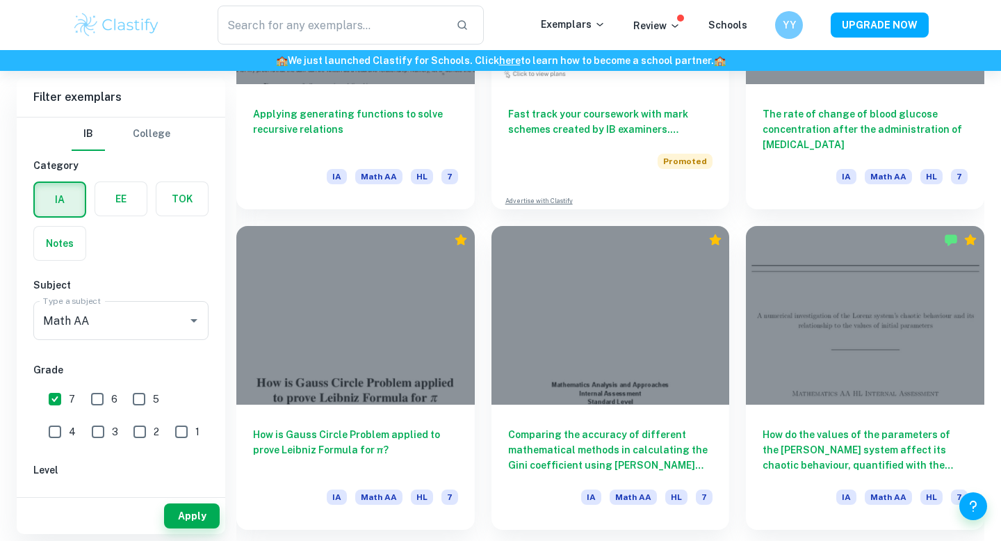
click at [564, 284] on div at bounding box center [610, 315] width 238 height 179
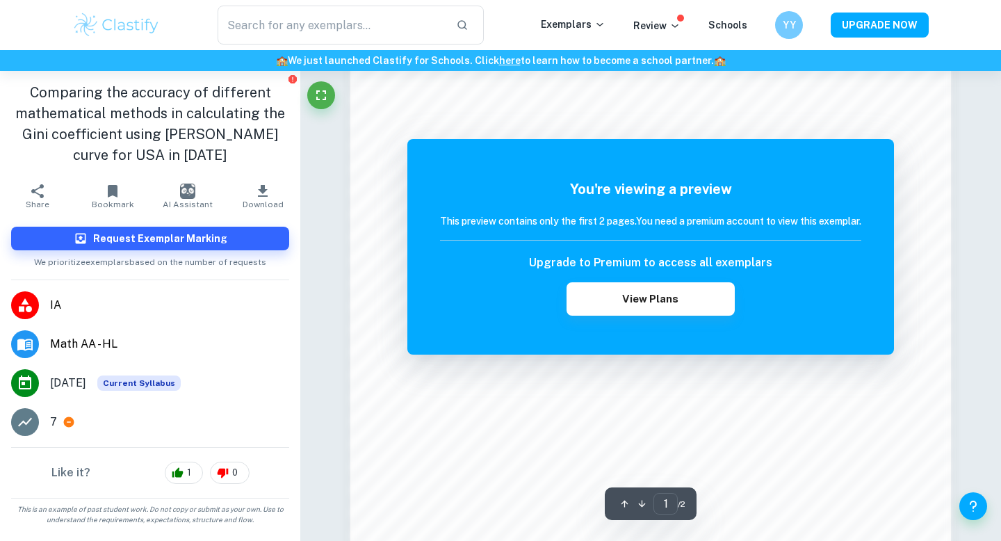
scroll to position [1121, 0]
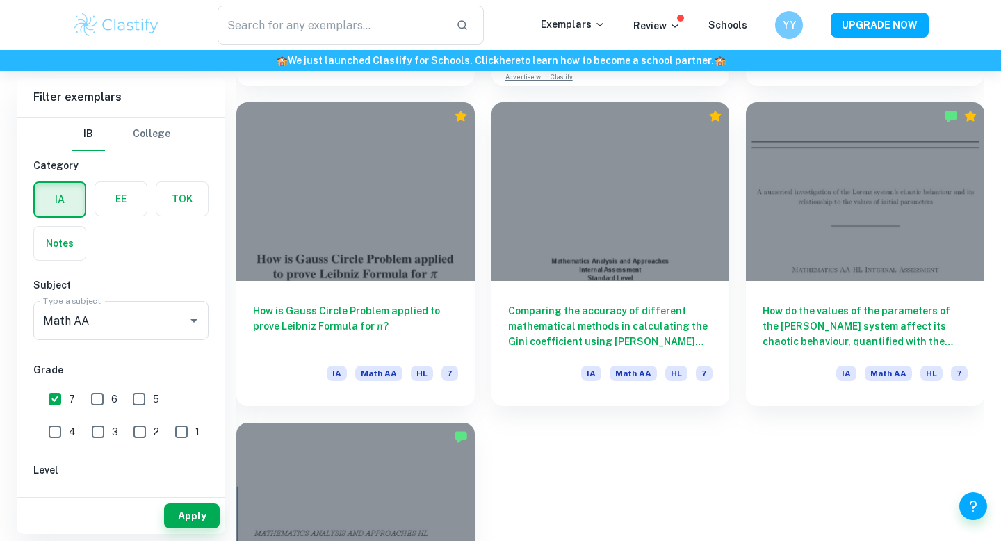
scroll to position [2879, 0]
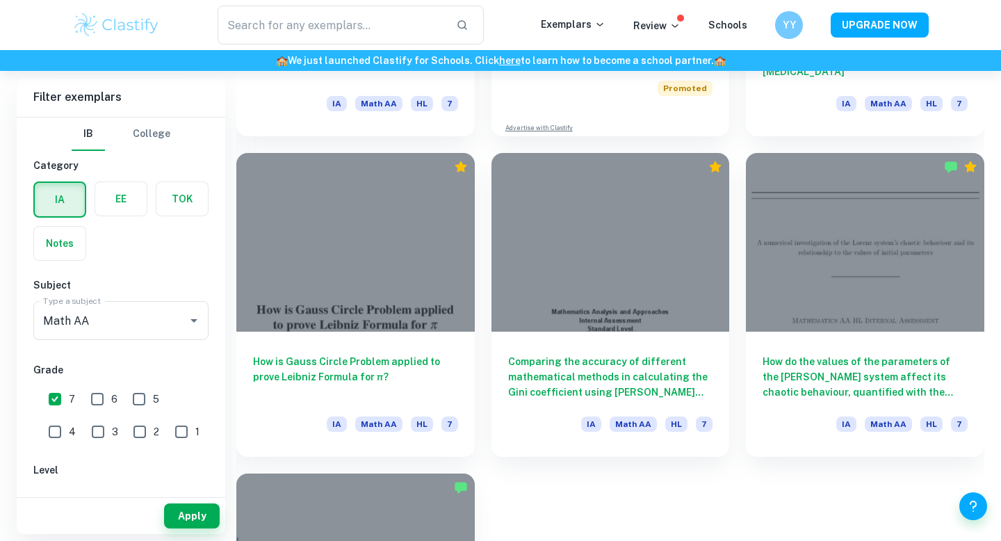
click at [415, 332] on div "How is Gauss Circle Problem applied to prove Leibniz Formula for π? IA Math AA …" at bounding box center [355, 394] width 238 height 125
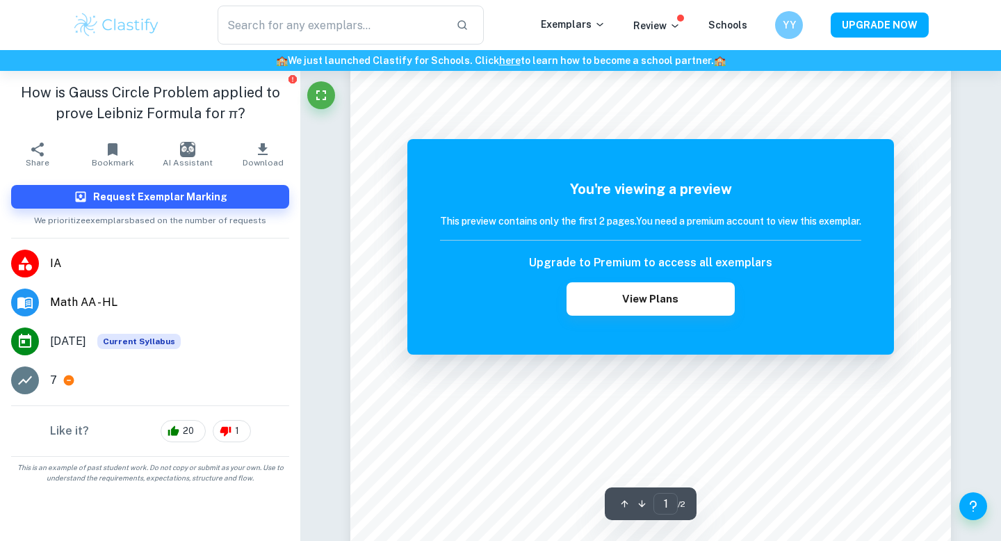
scroll to position [897, 0]
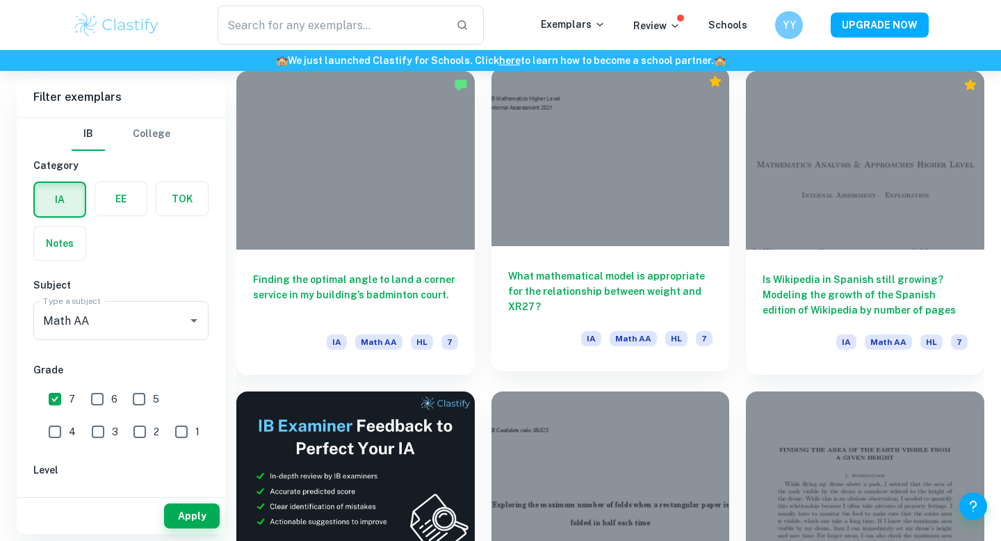
scroll to position [2001, 0]
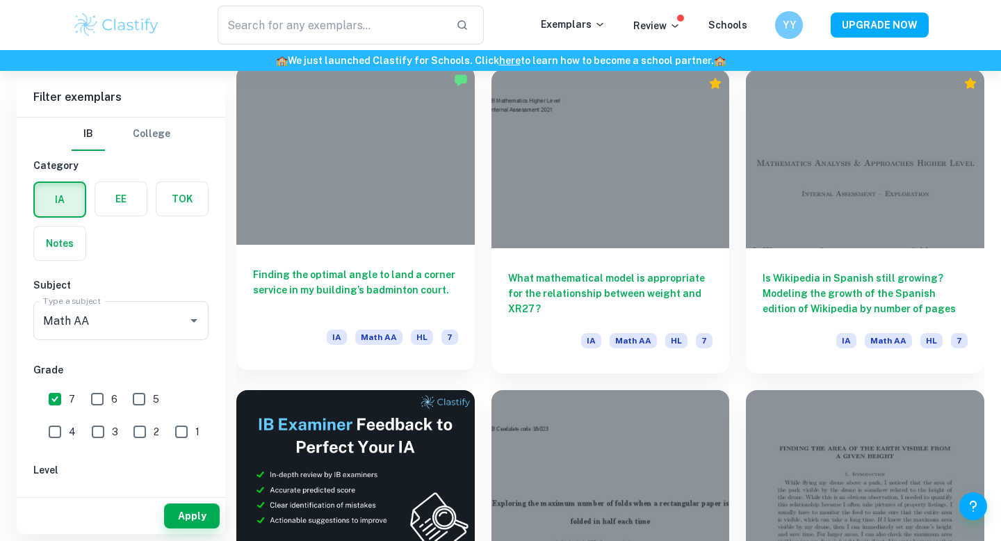
click at [408, 252] on div "Finding the optimal angle to land a corner service in my building’s badminton c…" at bounding box center [355, 307] width 238 height 125
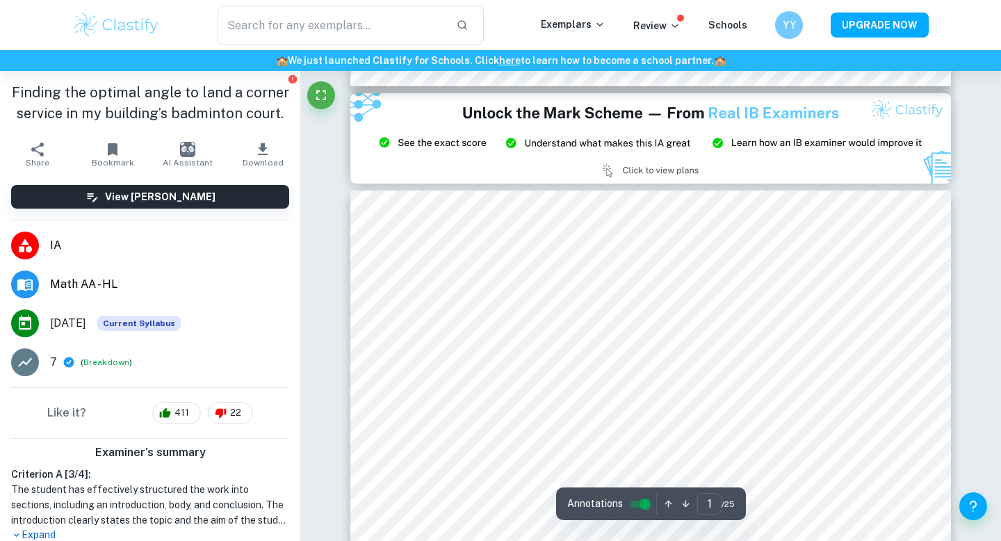
type input "3"
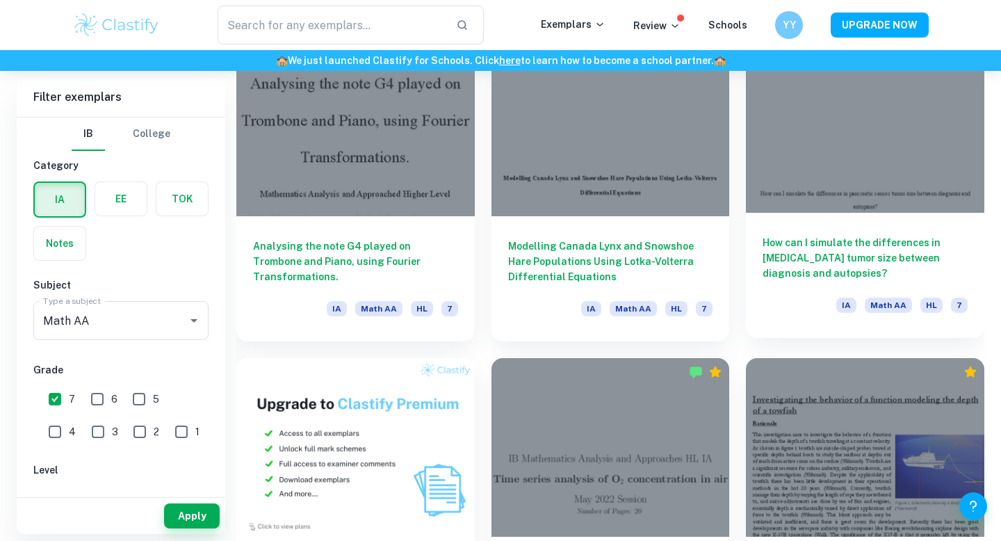
scroll to position [752, 0]
click at [863, 112] on div at bounding box center [865, 122] width 238 height 179
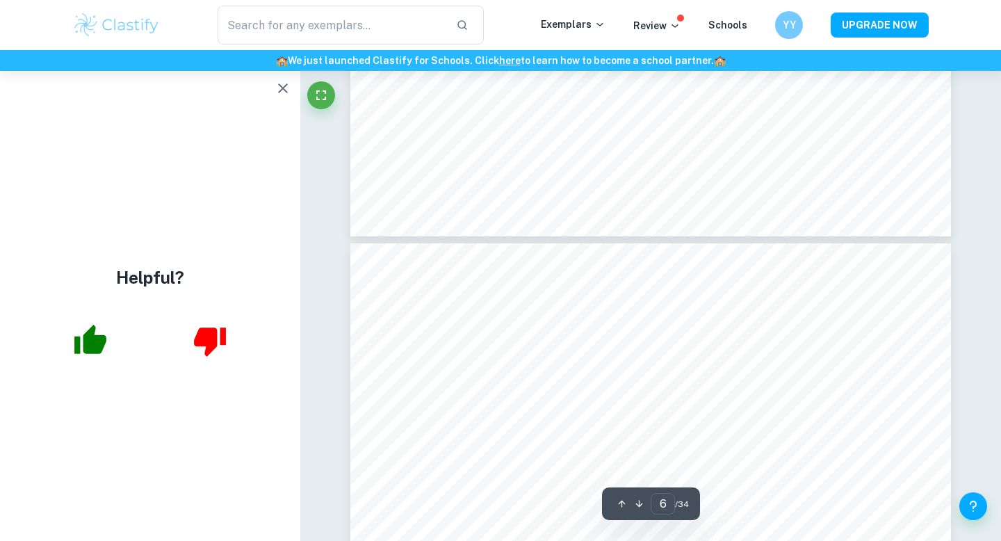
scroll to position [4295, 0]
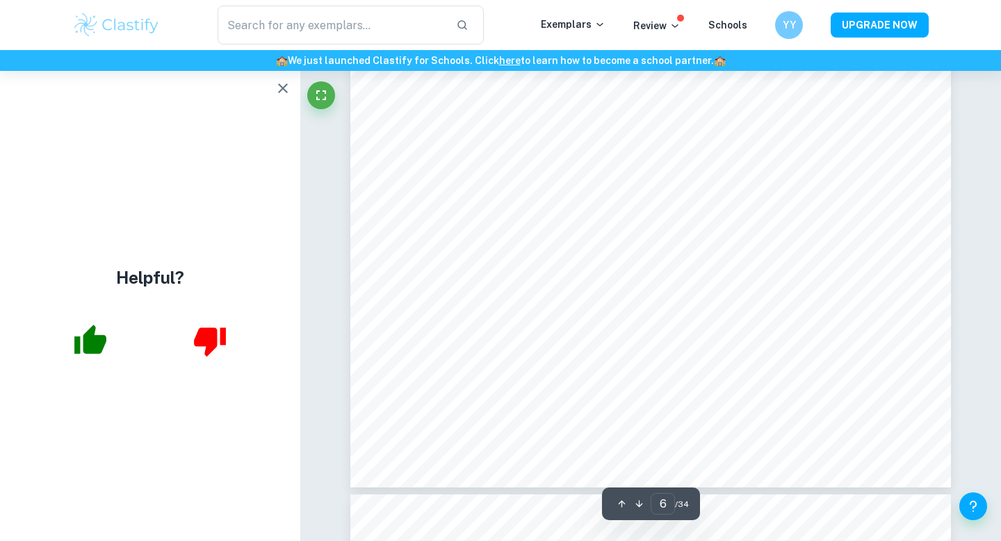
click at [282, 83] on icon "button" at bounding box center [283, 88] width 17 height 17
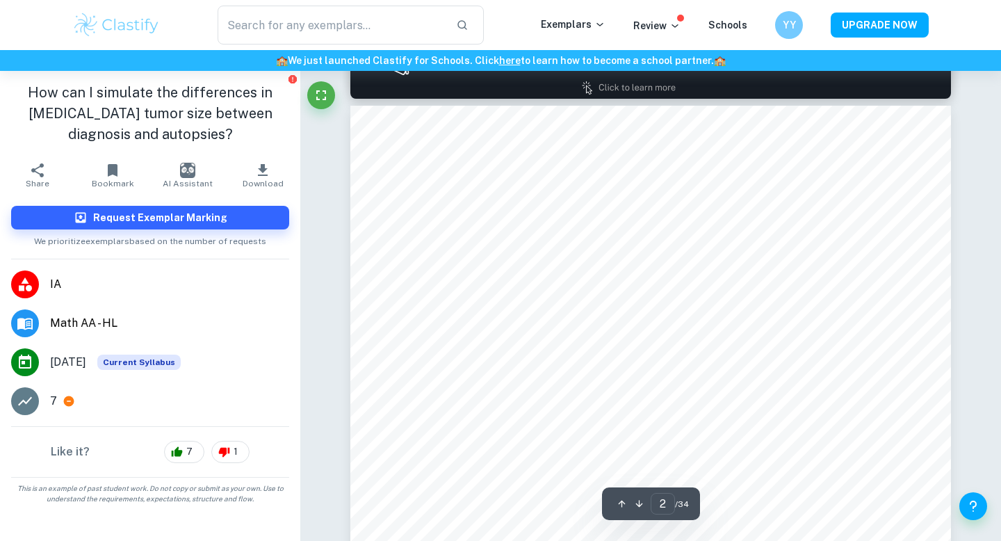
scroll to position [863, 0]
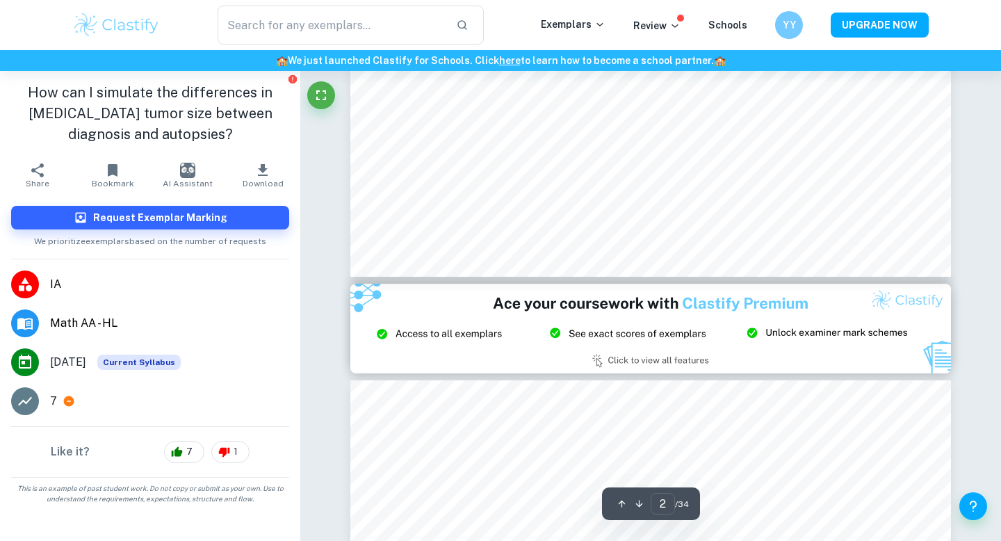
type input "3"
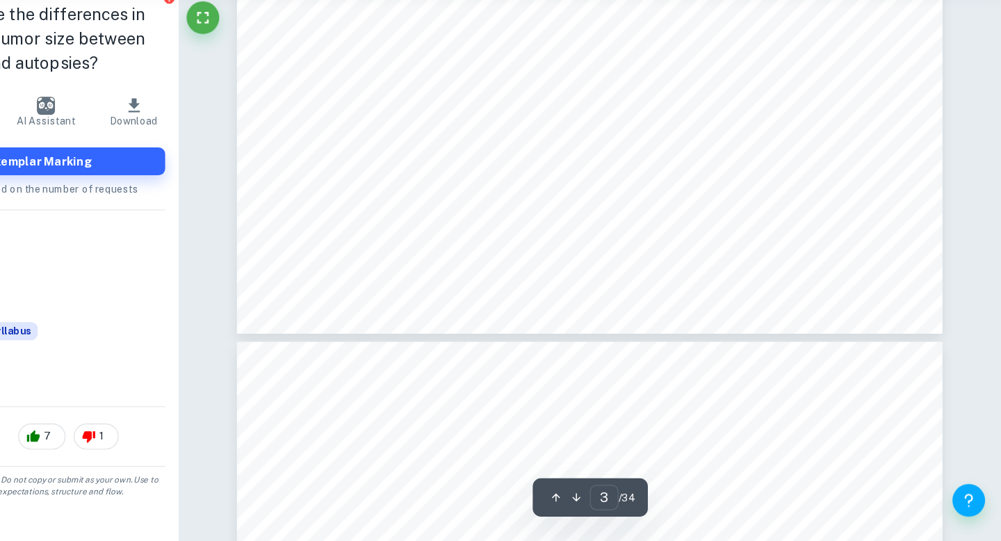
scroll to position [2270, 0]
